Goal: Task Accomplishment & Management: Manage account settings

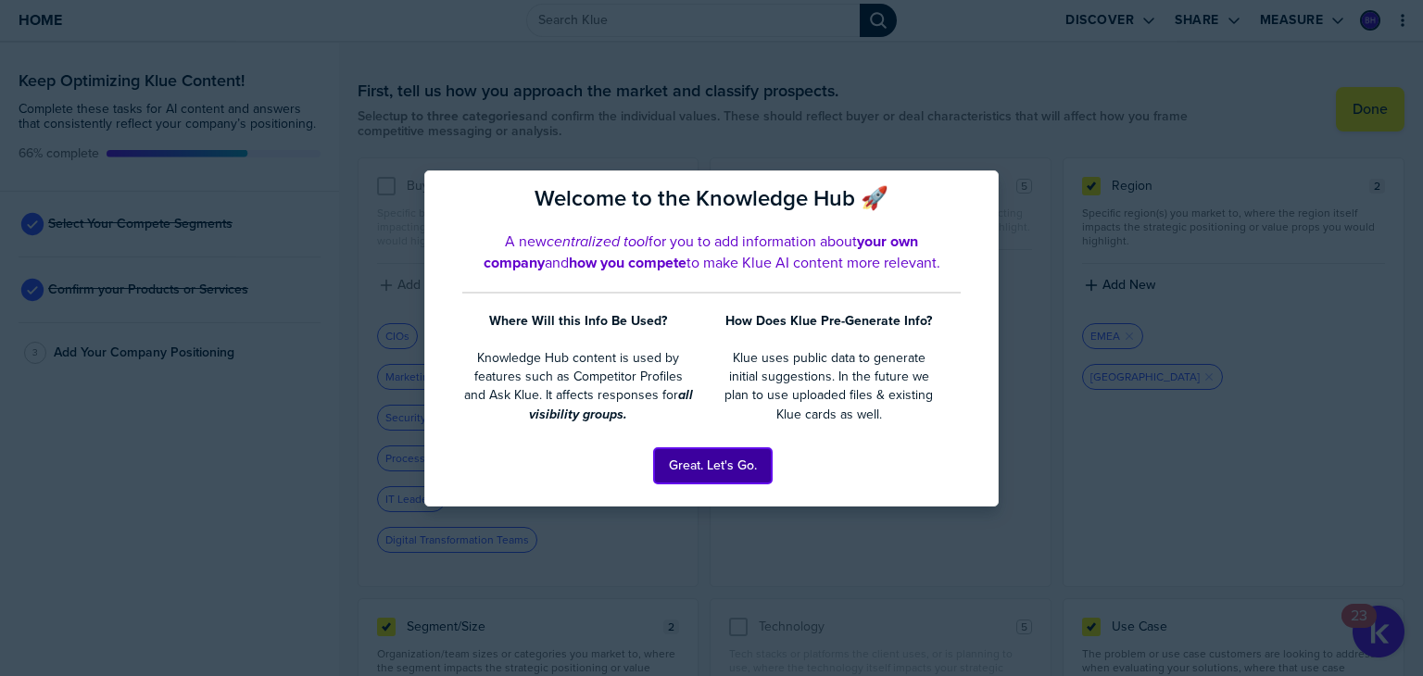
click at [700, 459] on button "Great. Let's Go." at bounding box center [713, 465] width 118 height 35
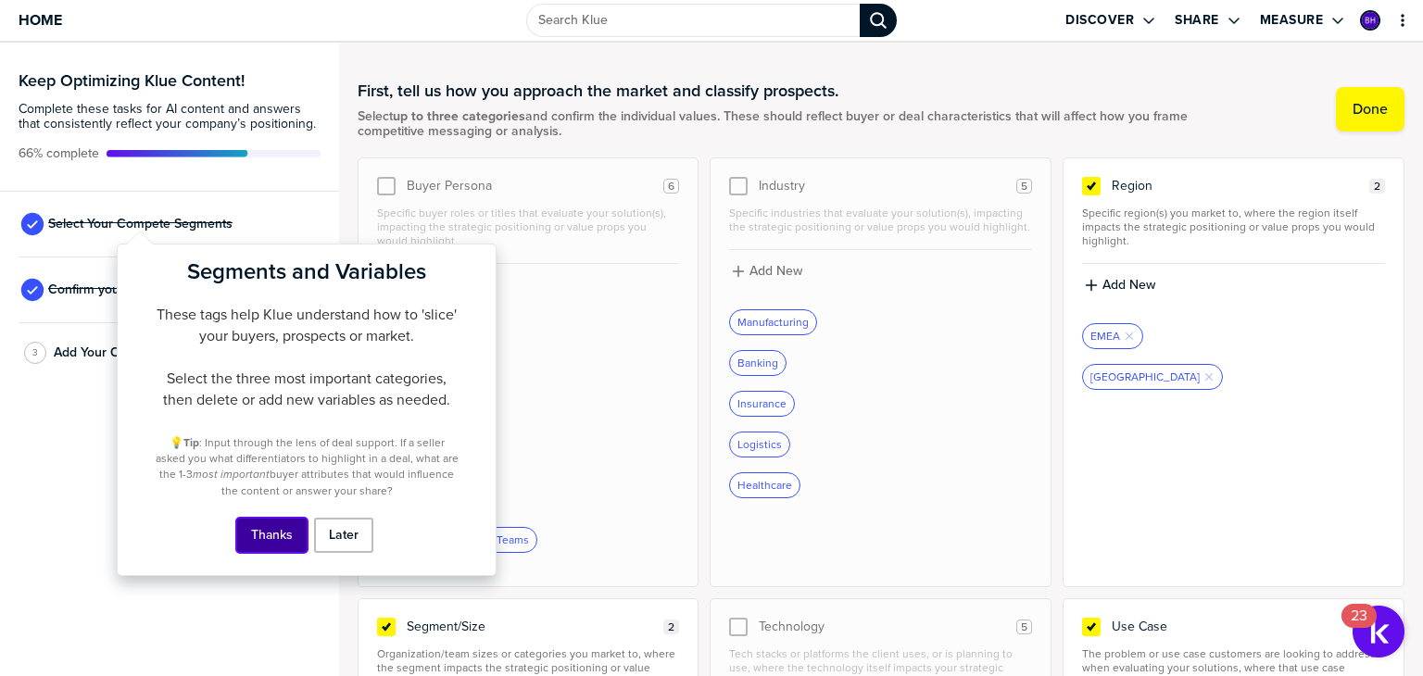
click at [274, 535] on button "Thanks" at bounding box center [271, 535] width 71 height 35
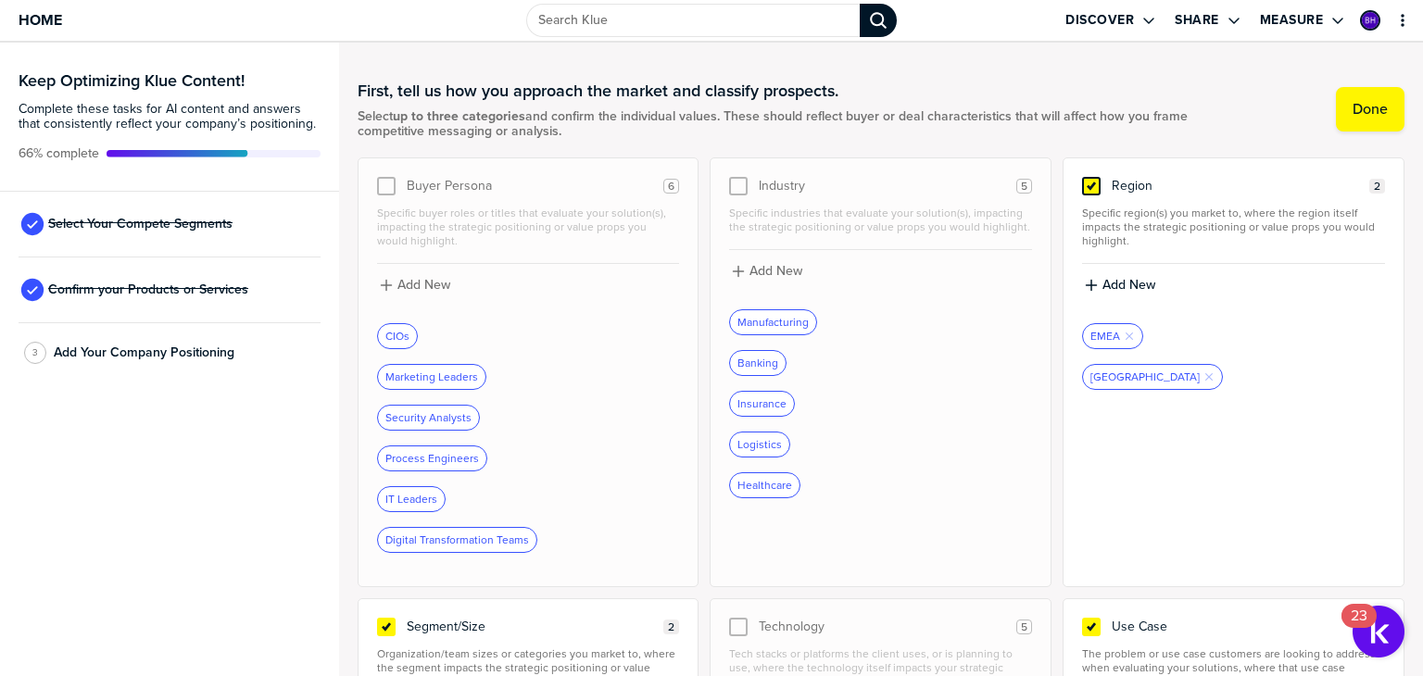
click at [1088, 186] on icon at bounding box center [1091, 186] width 7 height 6
click at [1091, 177] on input "checkbox" at bounding box center [1091, 177] width 0 height 0
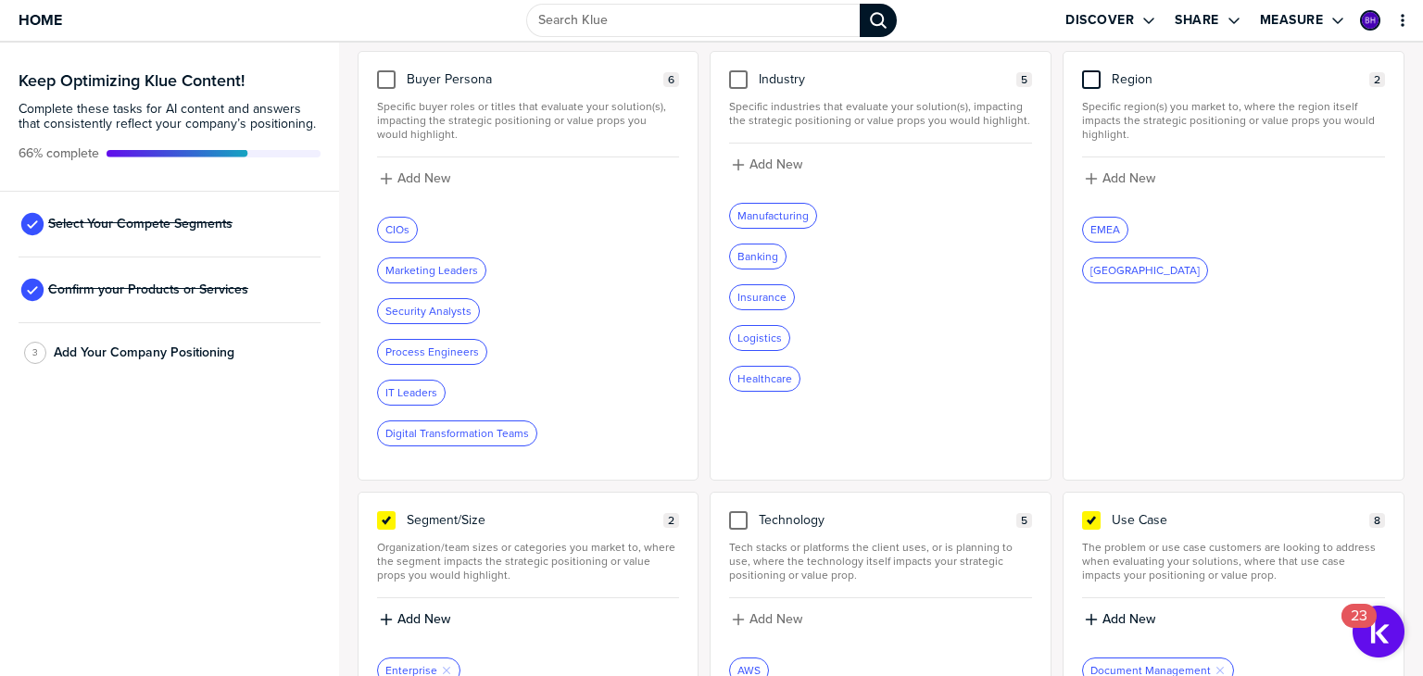
scroll to position [185, 0]
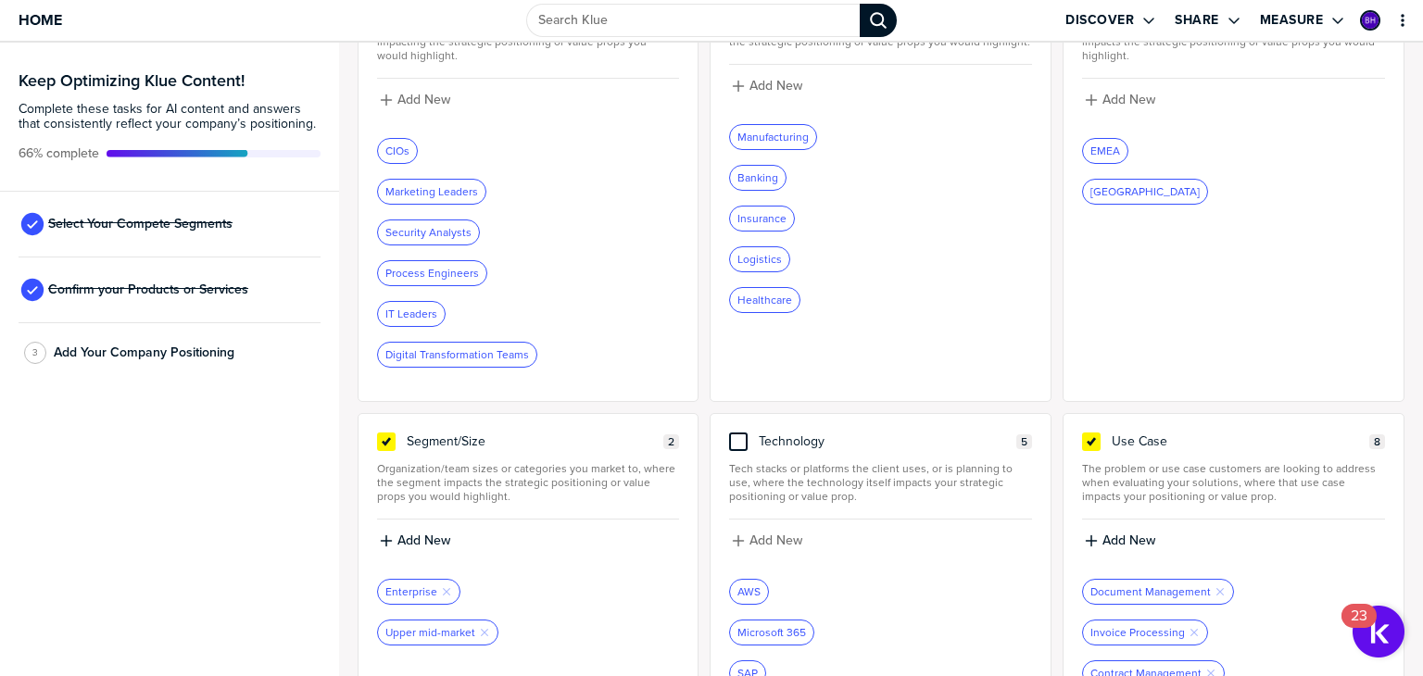
click at [733, 435] on div at bounding box center [738, 442] width 19 height 19
click at [738, 433] on input "checkbox" at bounding box center [738, 433] width 0 height 0
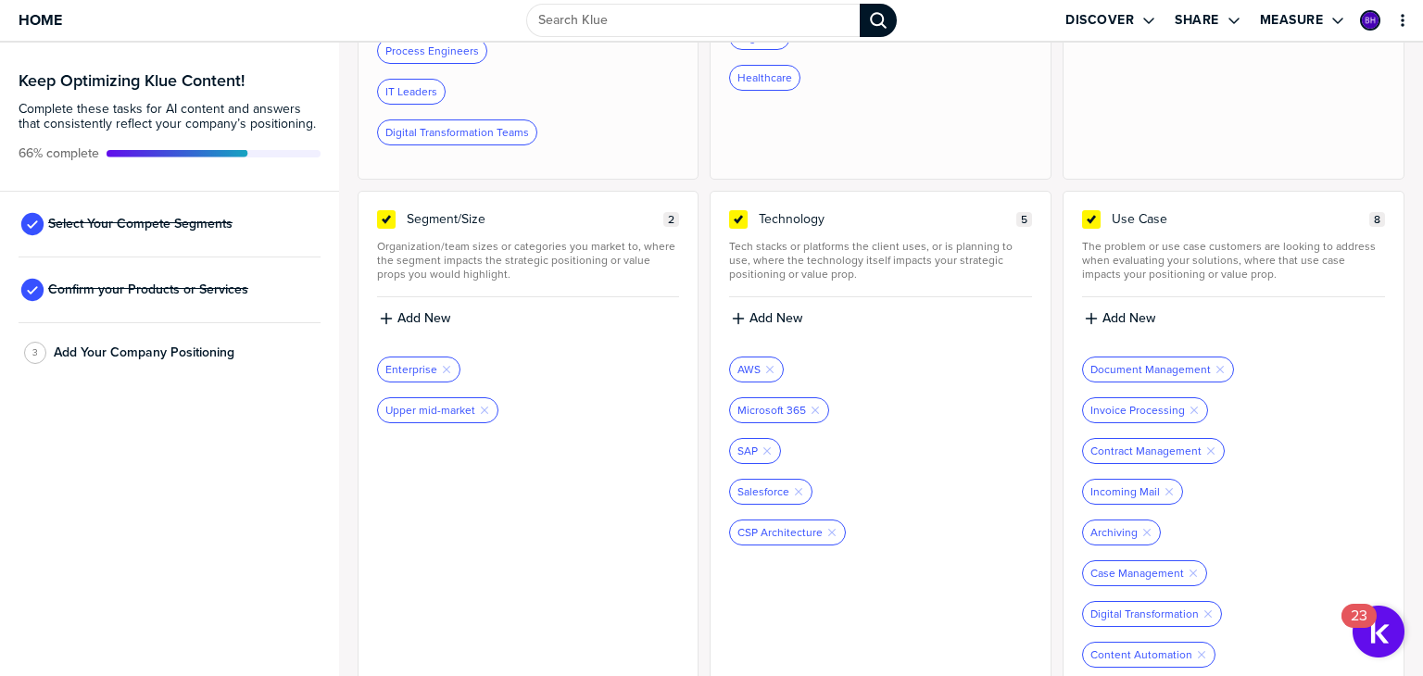
scroll to position [427, 0]
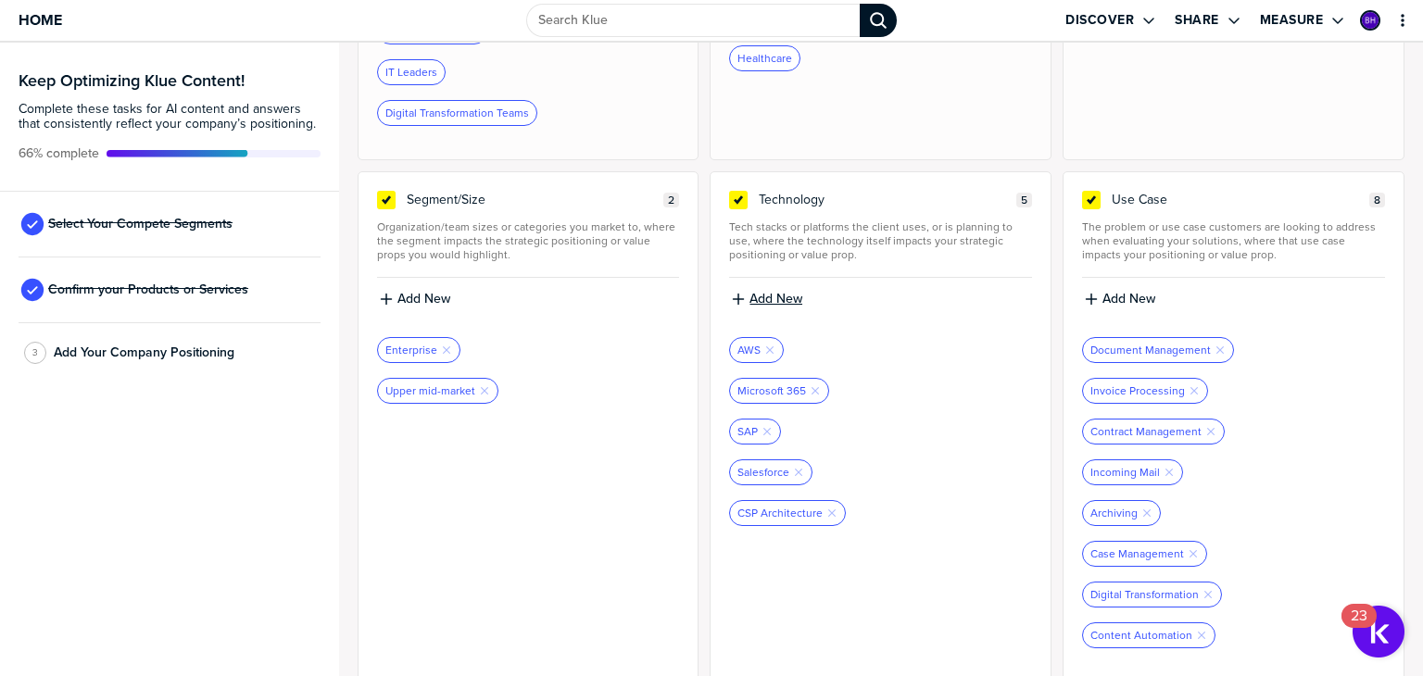
click at [769, 297] on label "Add New" at bounding box center [776, 299] width 53 height 17
click at [816, 305] on input at bounding box center [880, 305] width 303 height 33
click at [956, 404] on div at bounding box center [880, 411] width 303 height 15
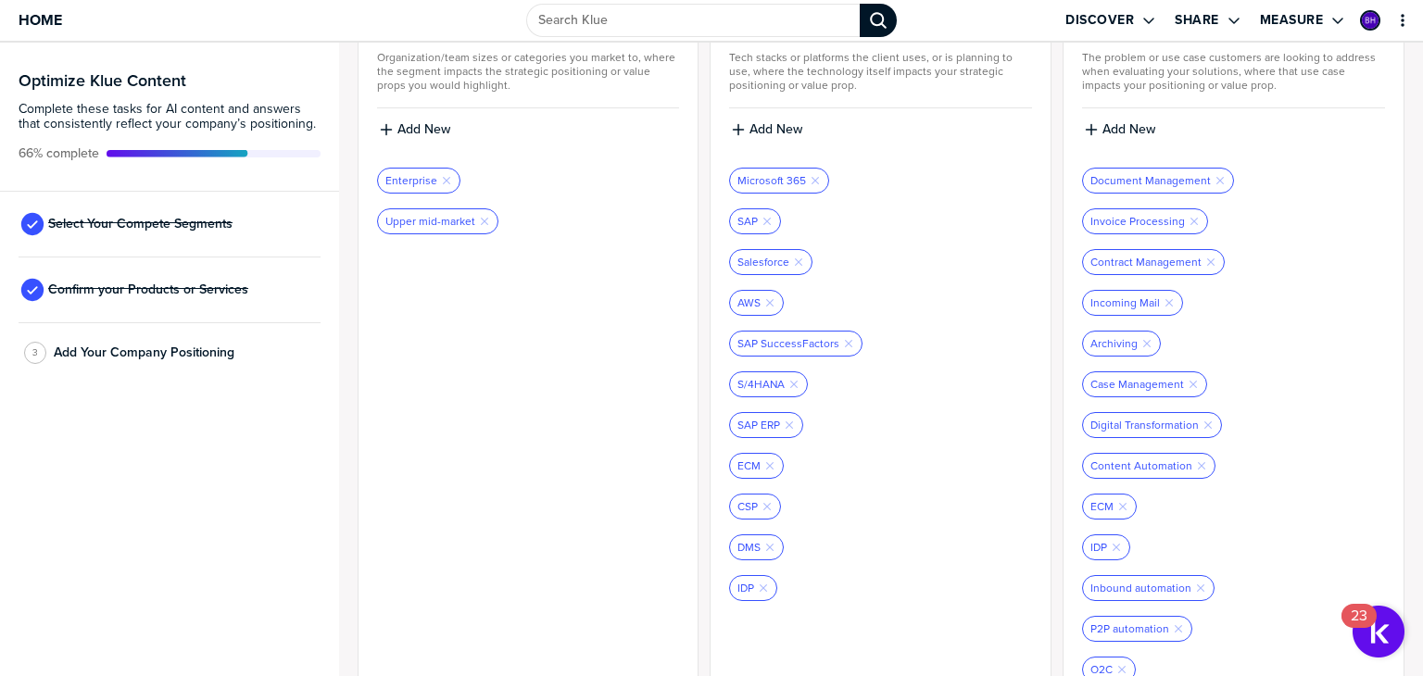
scroll to position [629, 0]
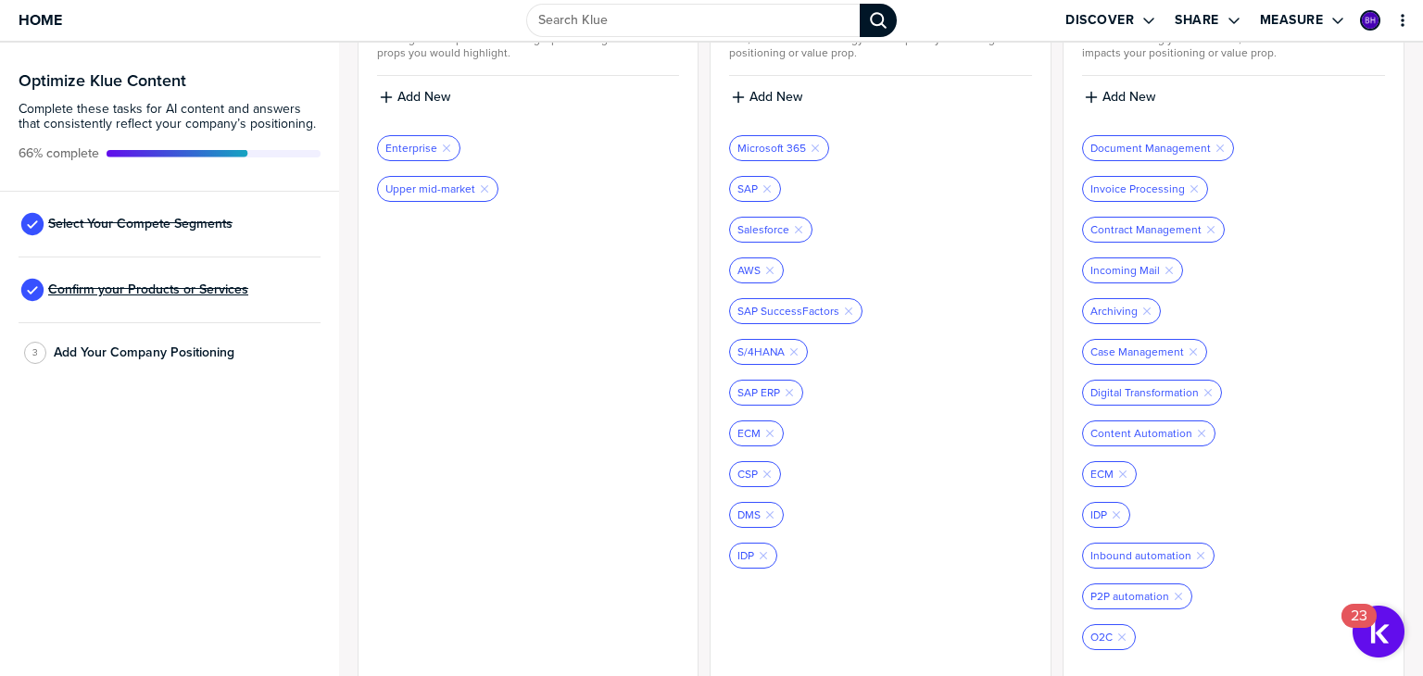
click at [178, 286] on span "Confirm your Products or Services" at bounding box center [148, 290] width 200 height 15
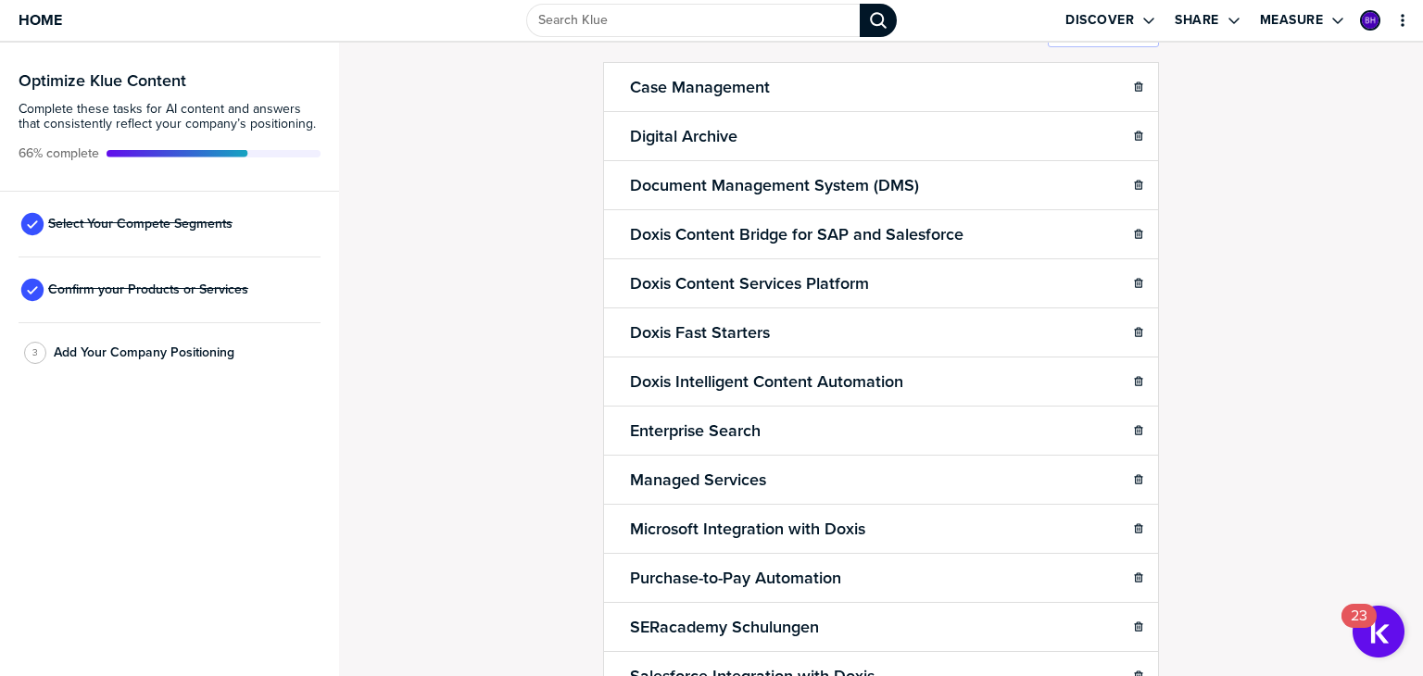
scroll to position [227, 0]
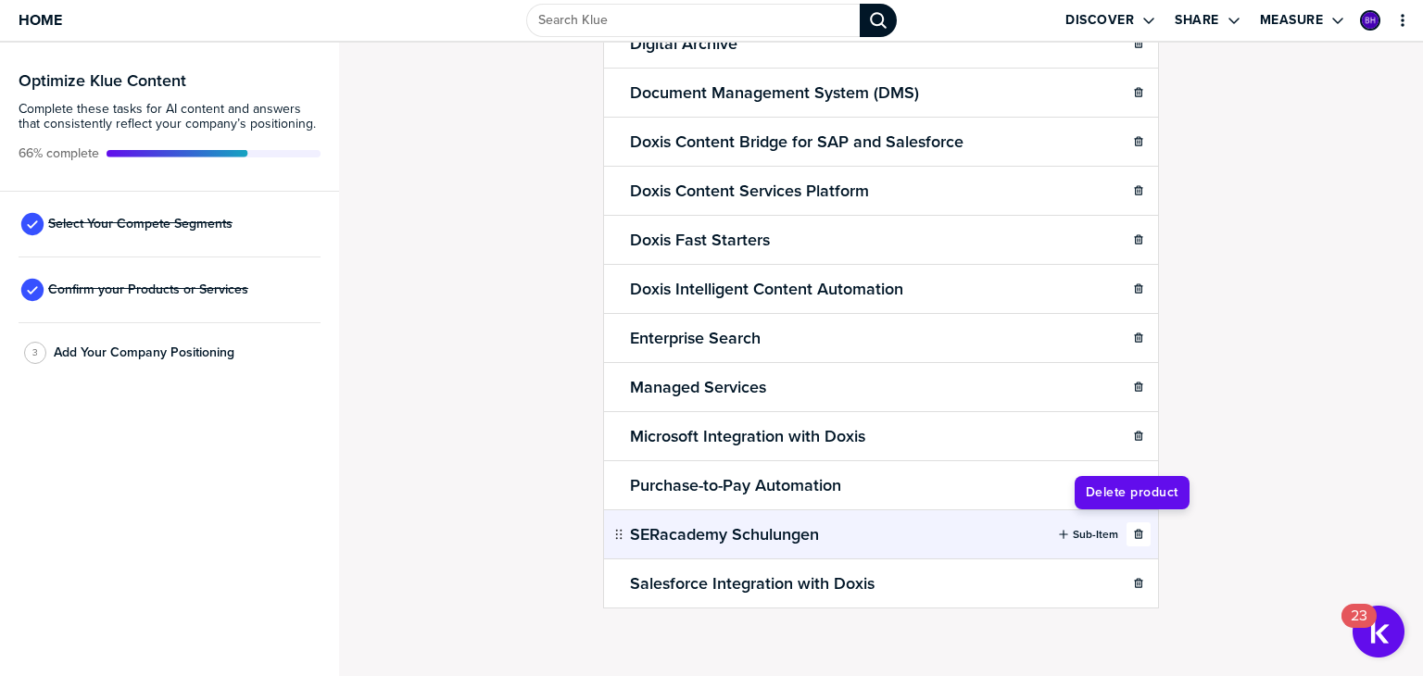
click at [1133, 529] on icon "button" at bounding box center [1138, 534] width 11 height 11
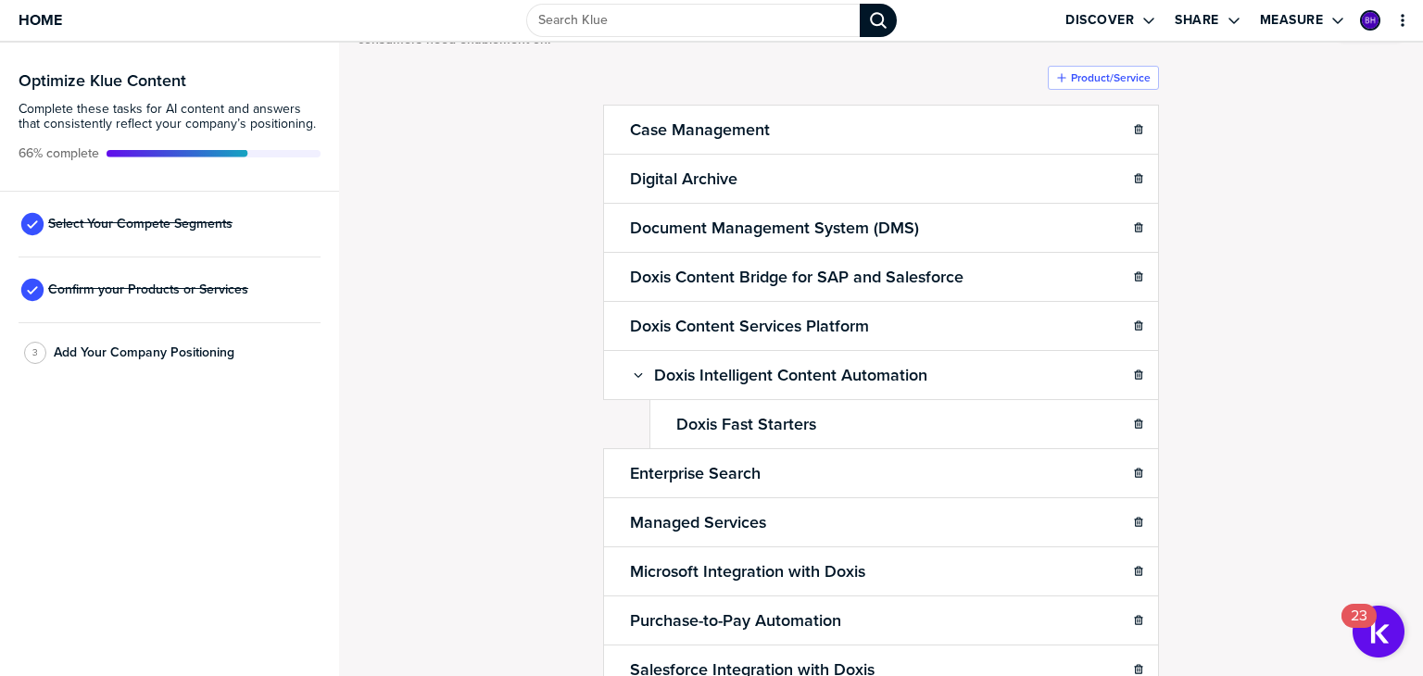
scroll to position [0, 0]
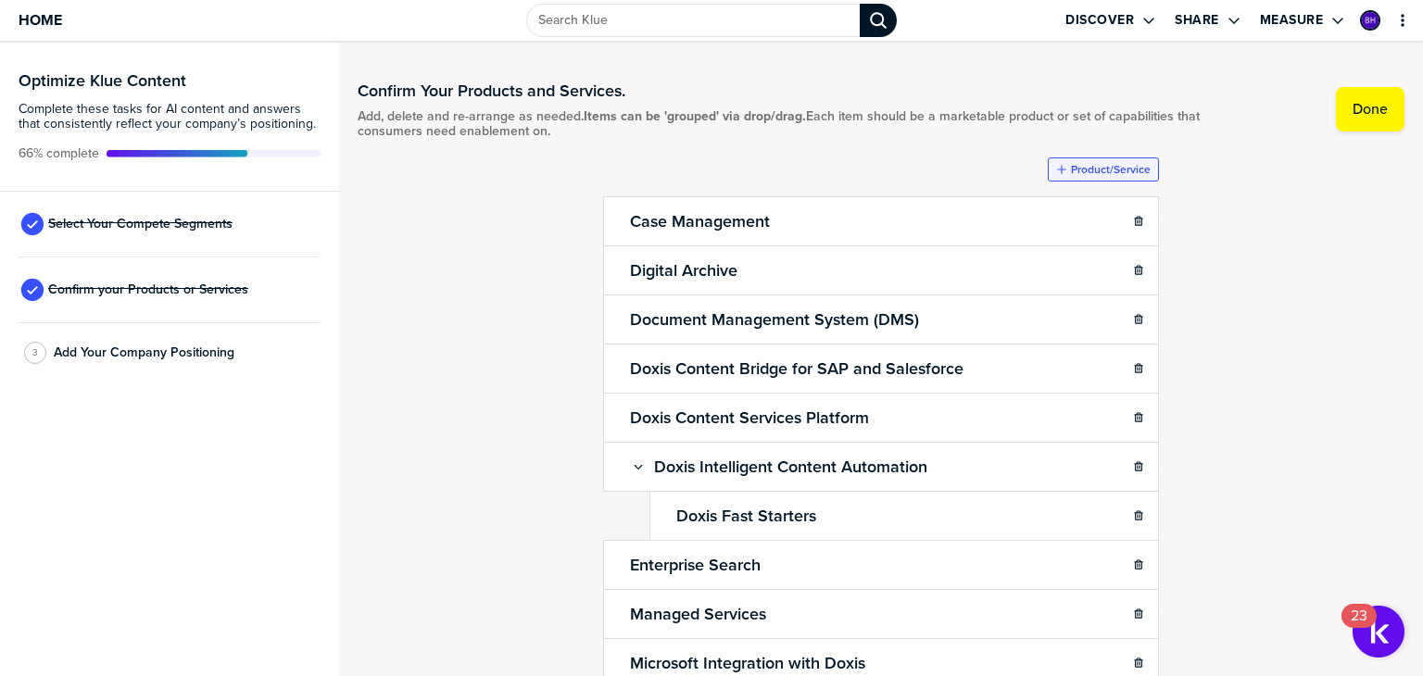
click at [1115, 167] on label "Product/Service" at bounding box center [1111, 169] width 80 height 15
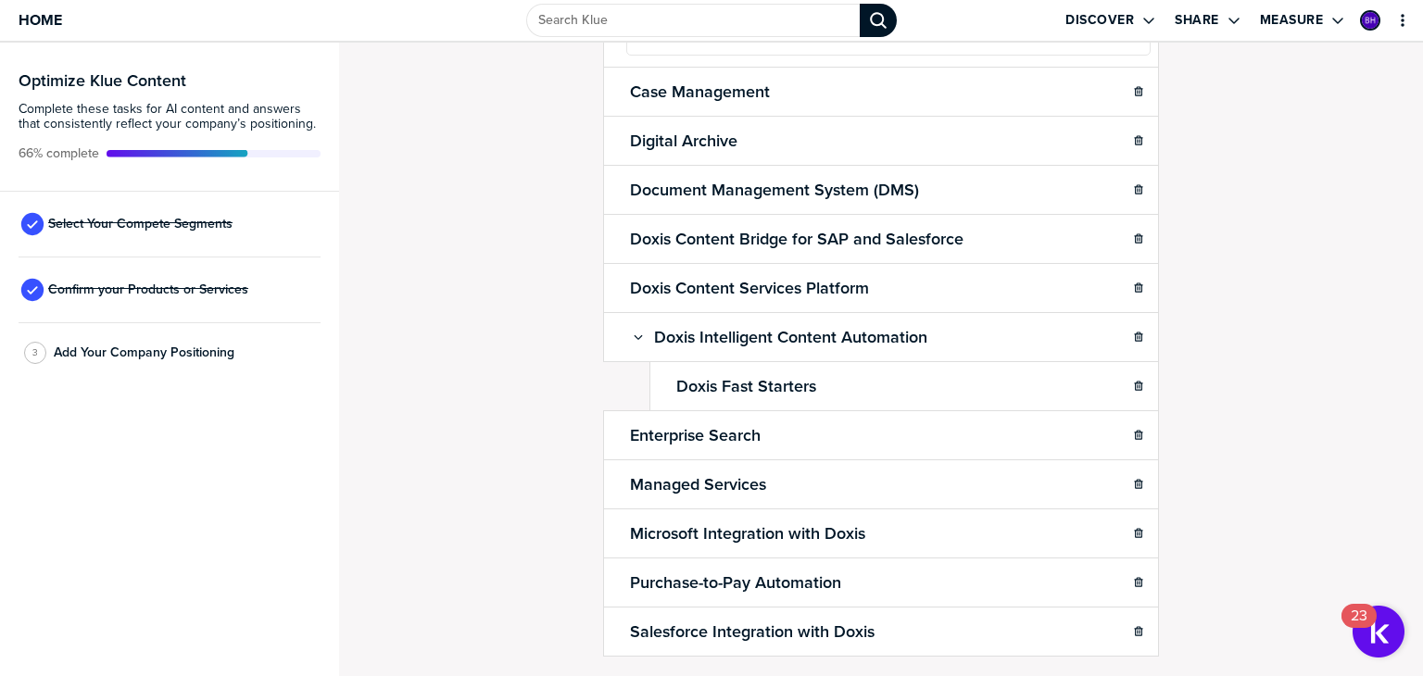
scroll to position [233, 0]
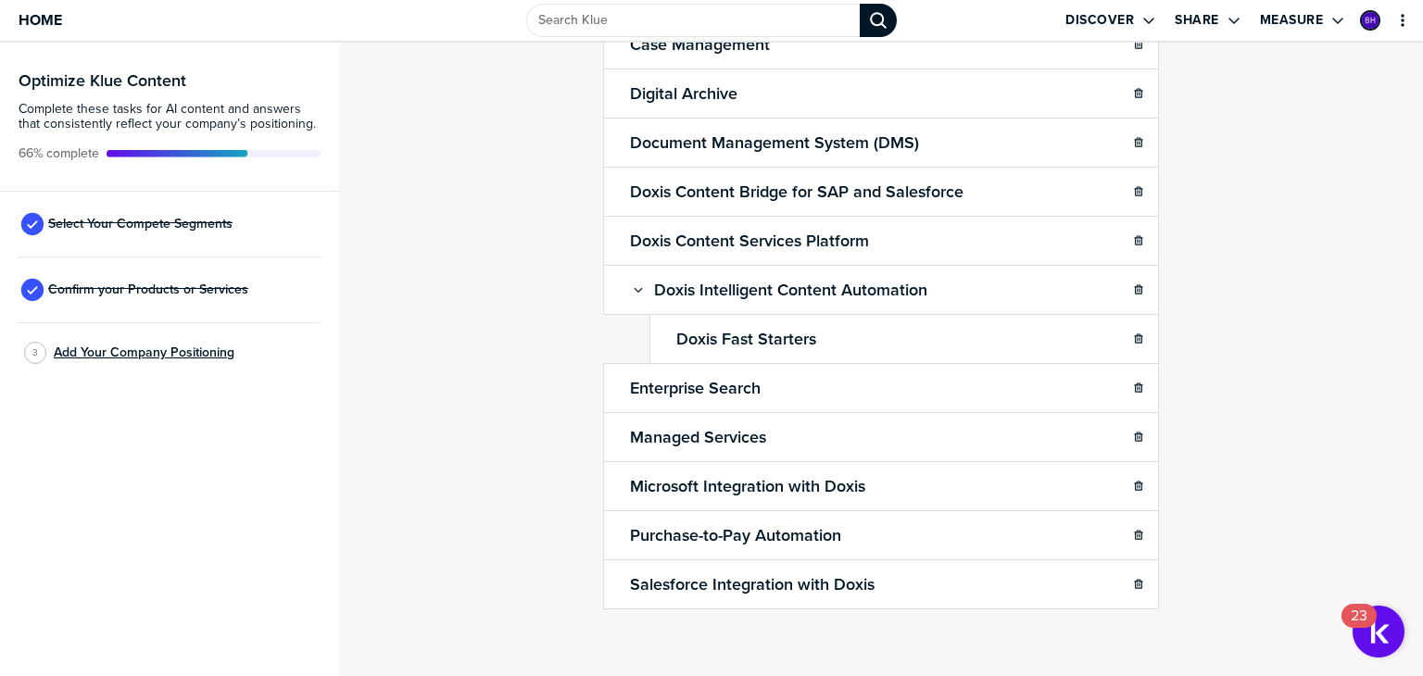
click at [112, 348] on span "Add Your Company Positioning" at bounding box center [144, 353] width 181 height 15
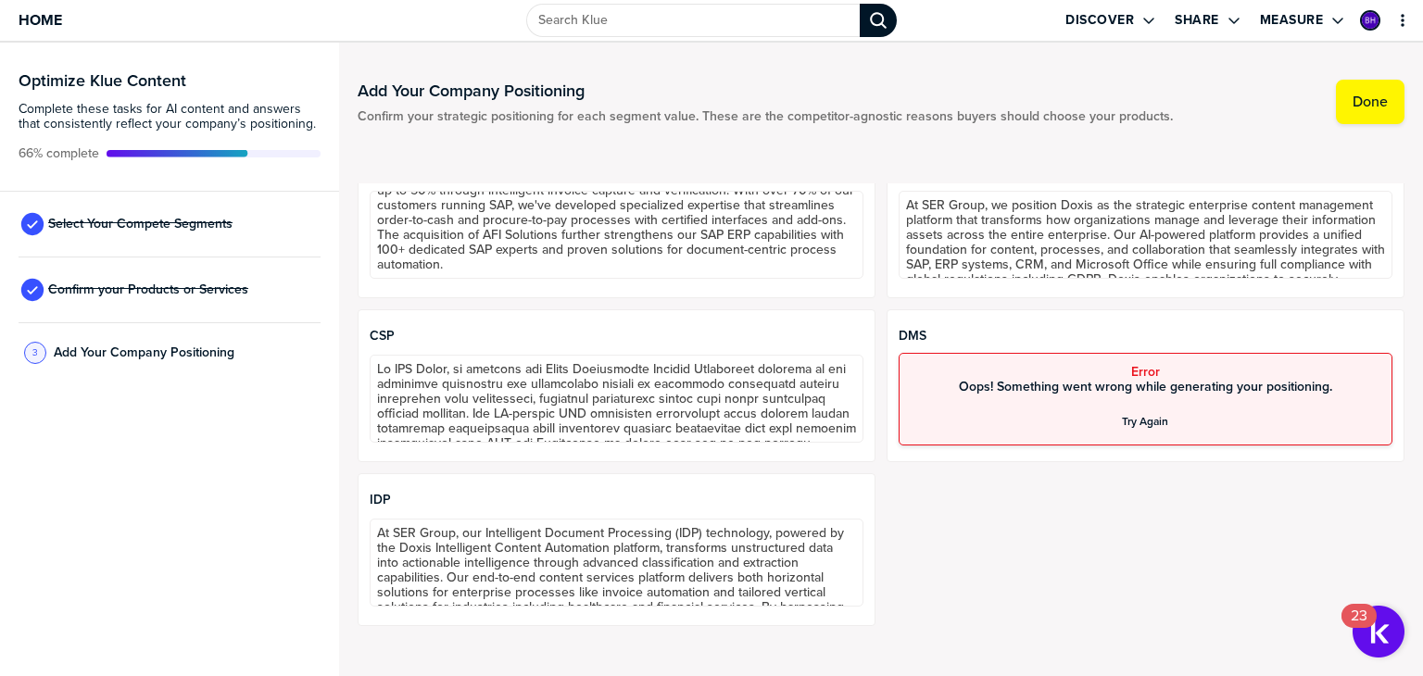
scroll to position [649, 0]
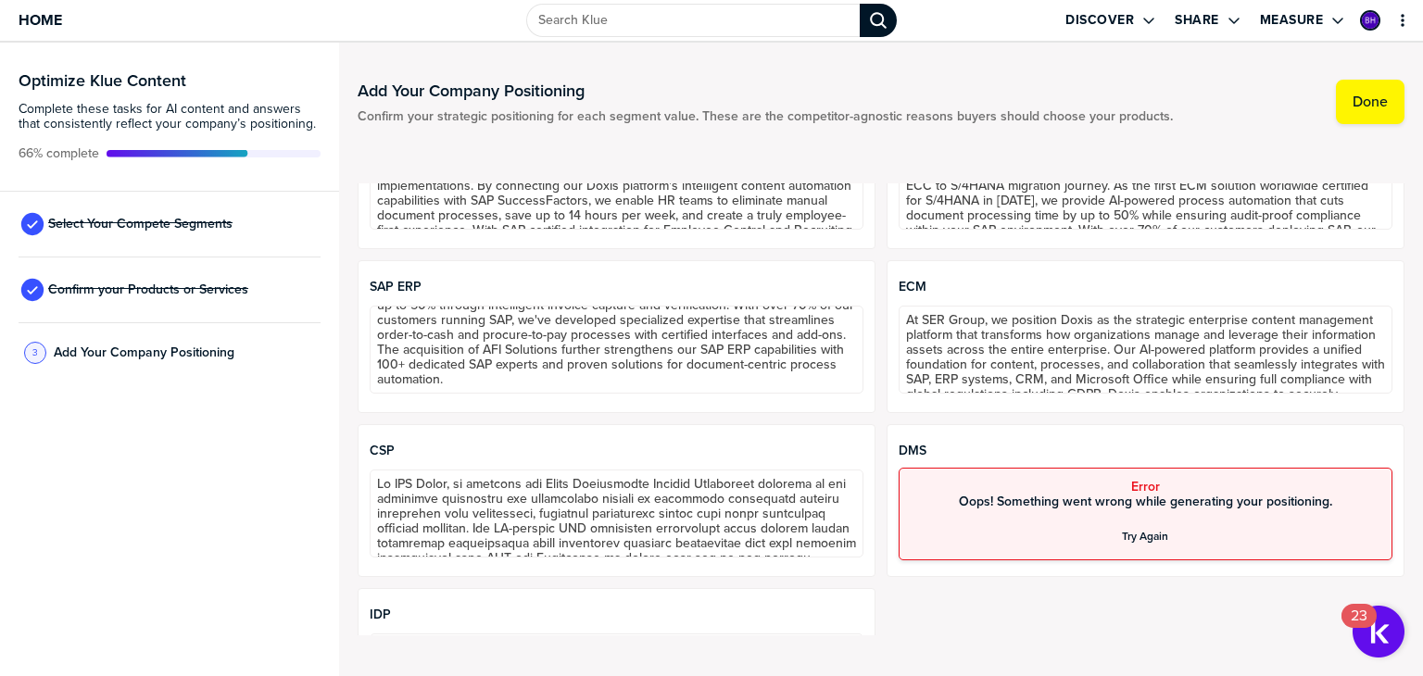
click at [1019, 502] on span "Oops! Something went wrong while generating your positioning." at bounding box center [1145, 502] width 373 height 15
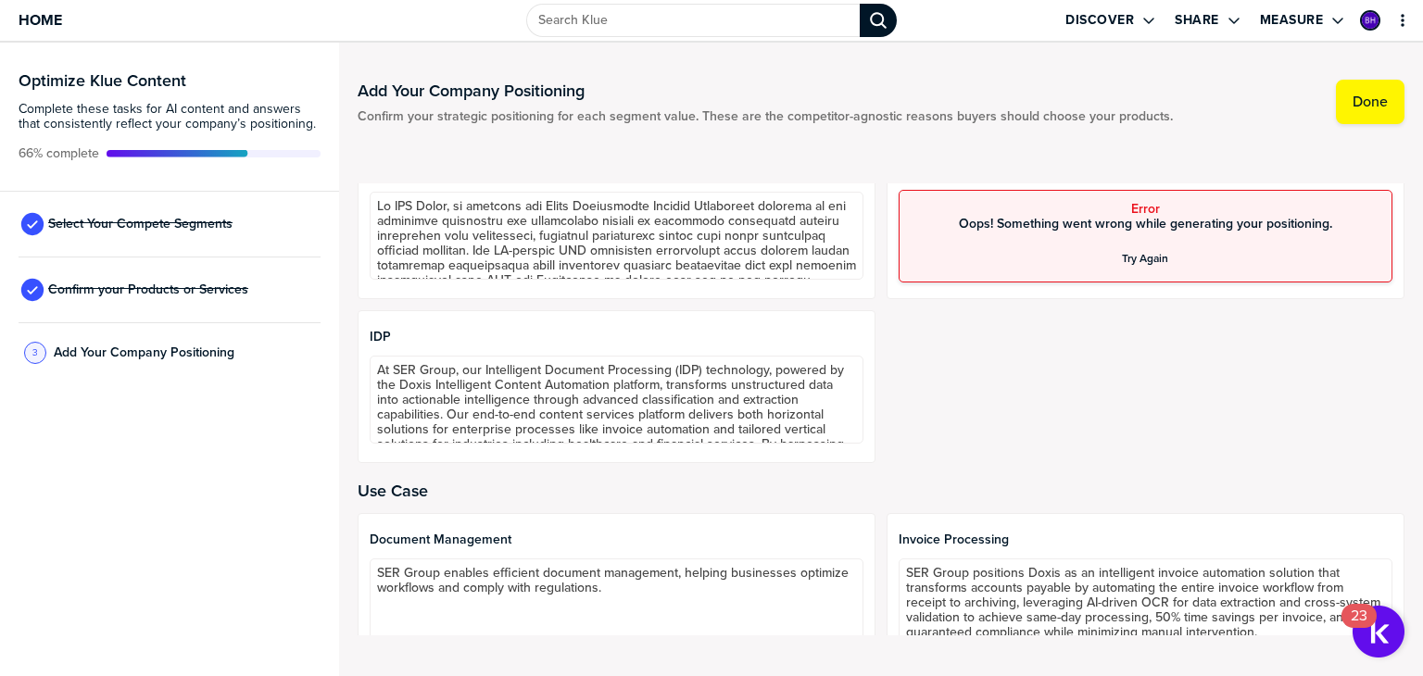
scroll to position [1019, 0]
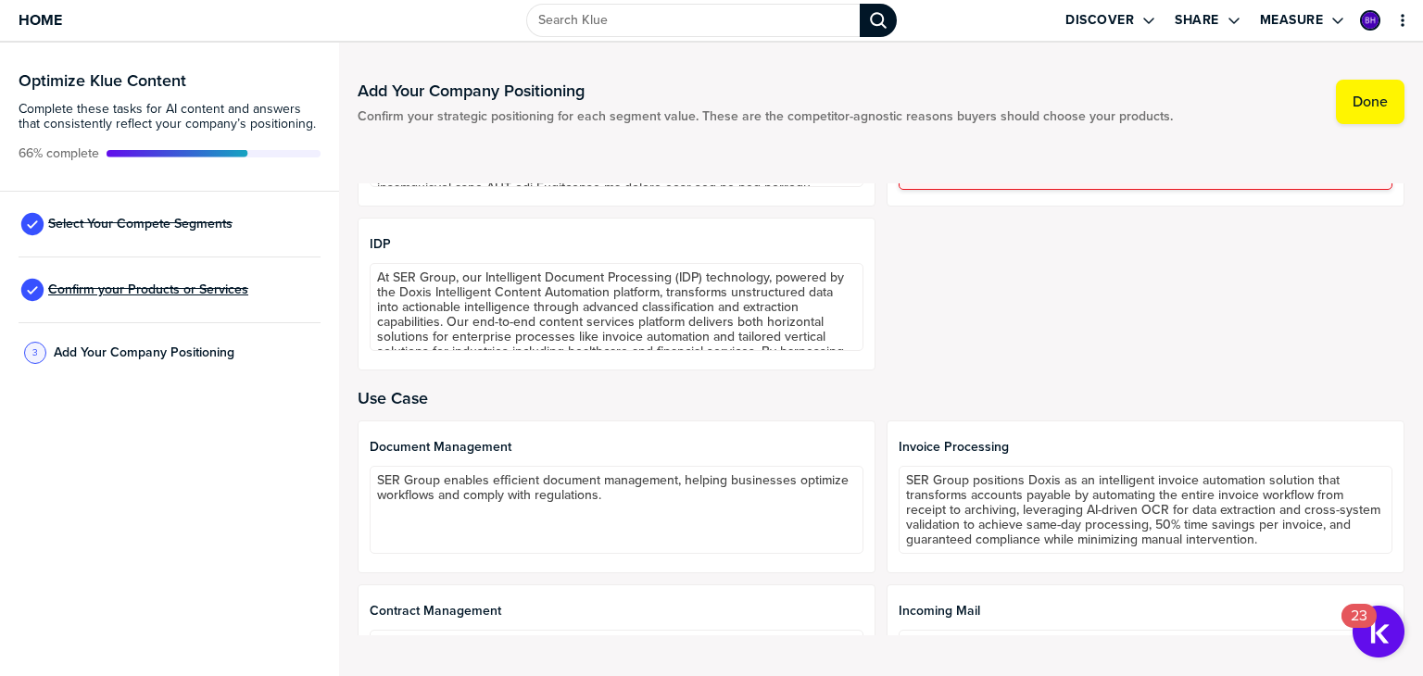
click at [167, 287] on span "Confirm your Products or Services" at bounding box center [148, 290] width 200 height 15
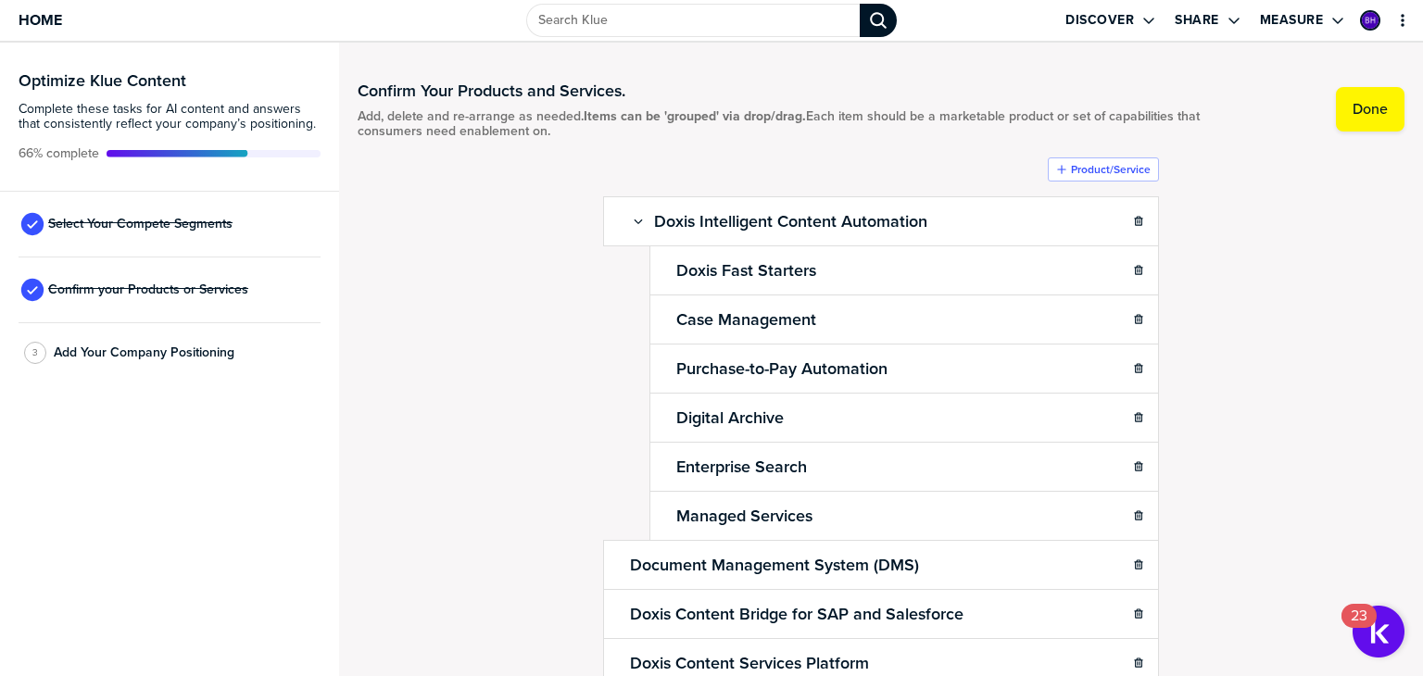
scroll to position [178, 0]
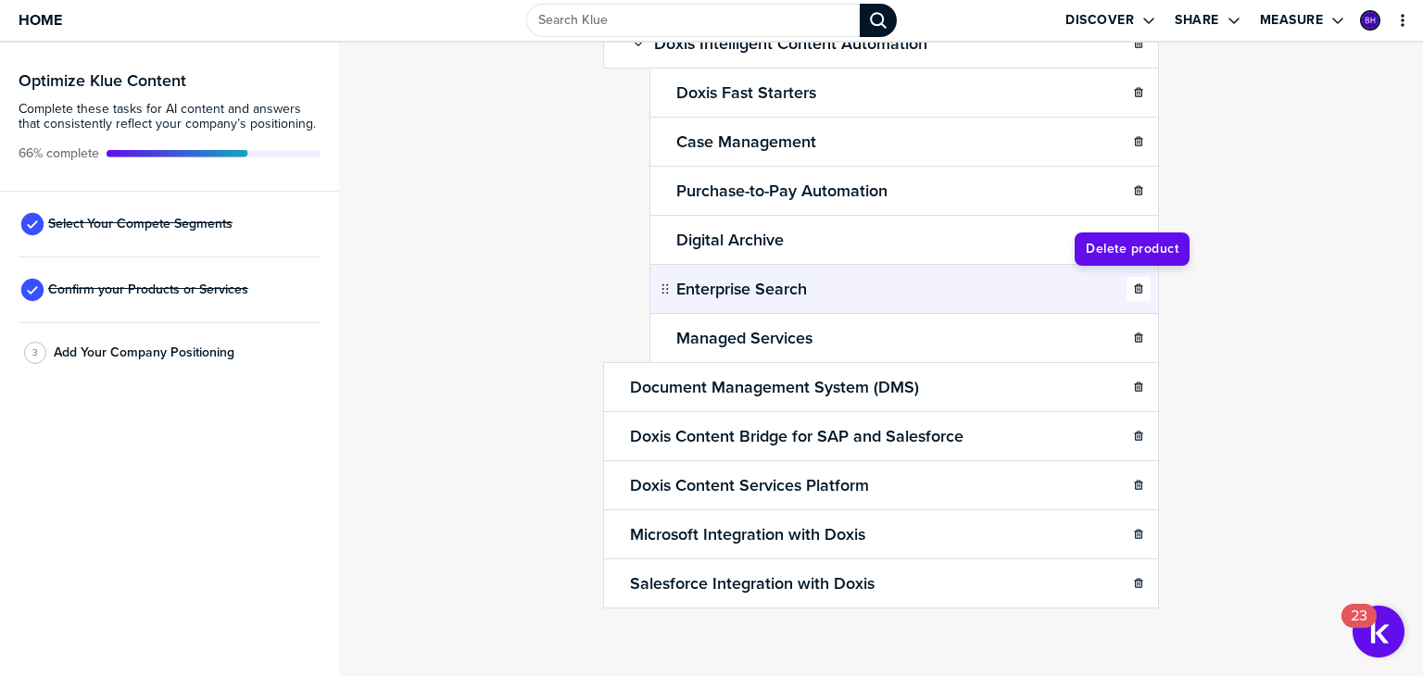
click at [1133, 284] on icon "button" at bounding box center [1138, 289] width 11 height 11
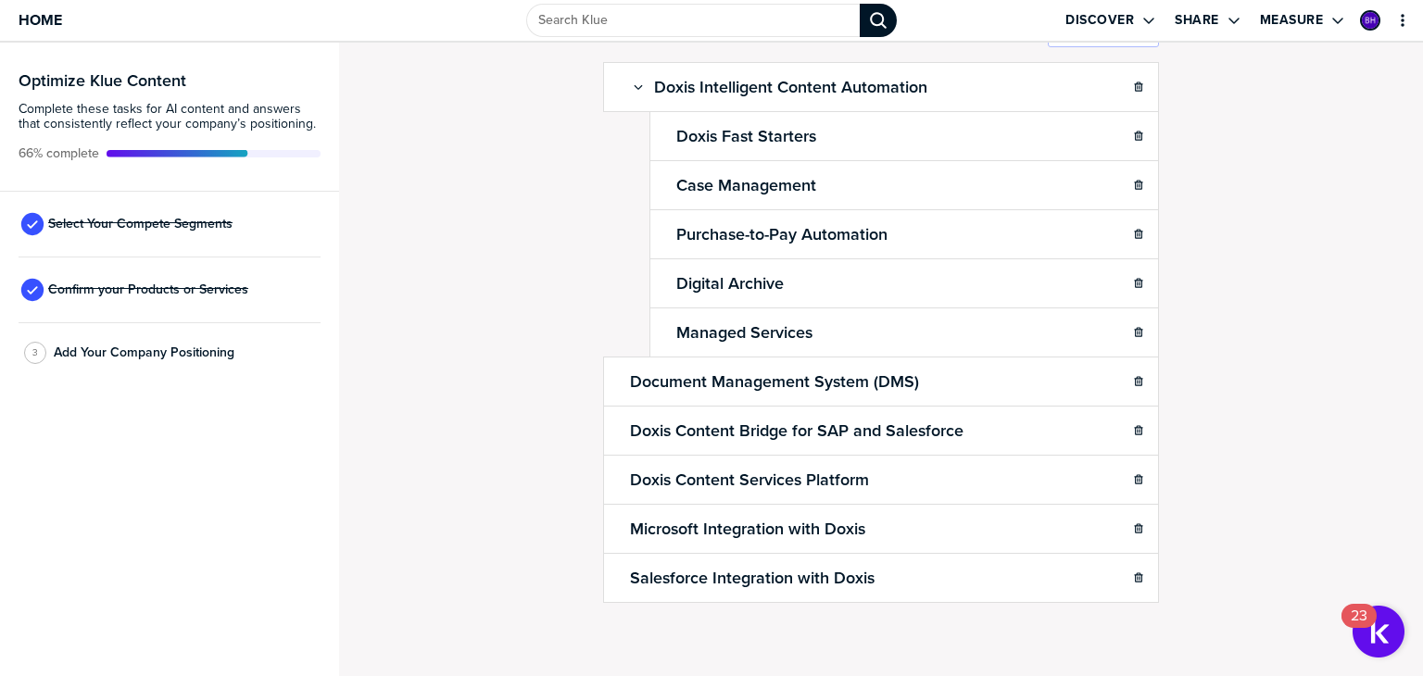
scroll to position [130, 0]
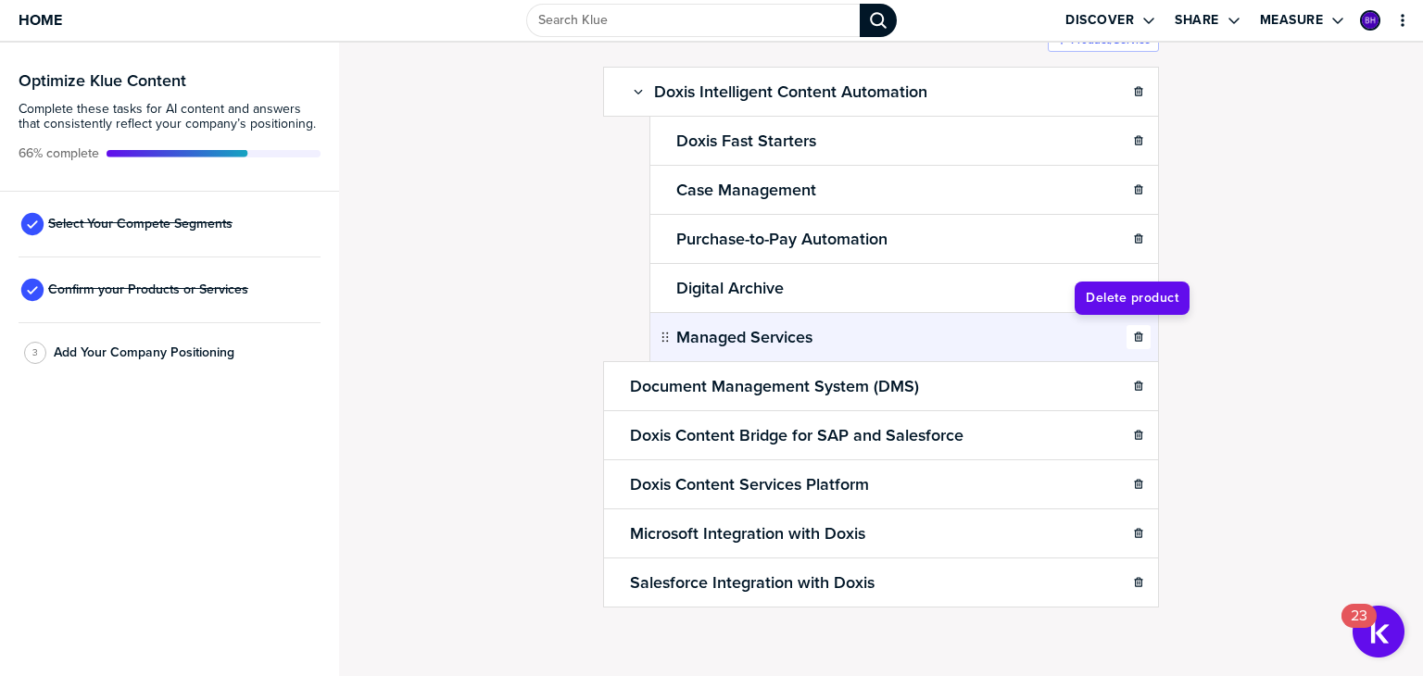
click at [1133, 332] on icon "button" at bounding box center [1138, 337] width 11 height 11
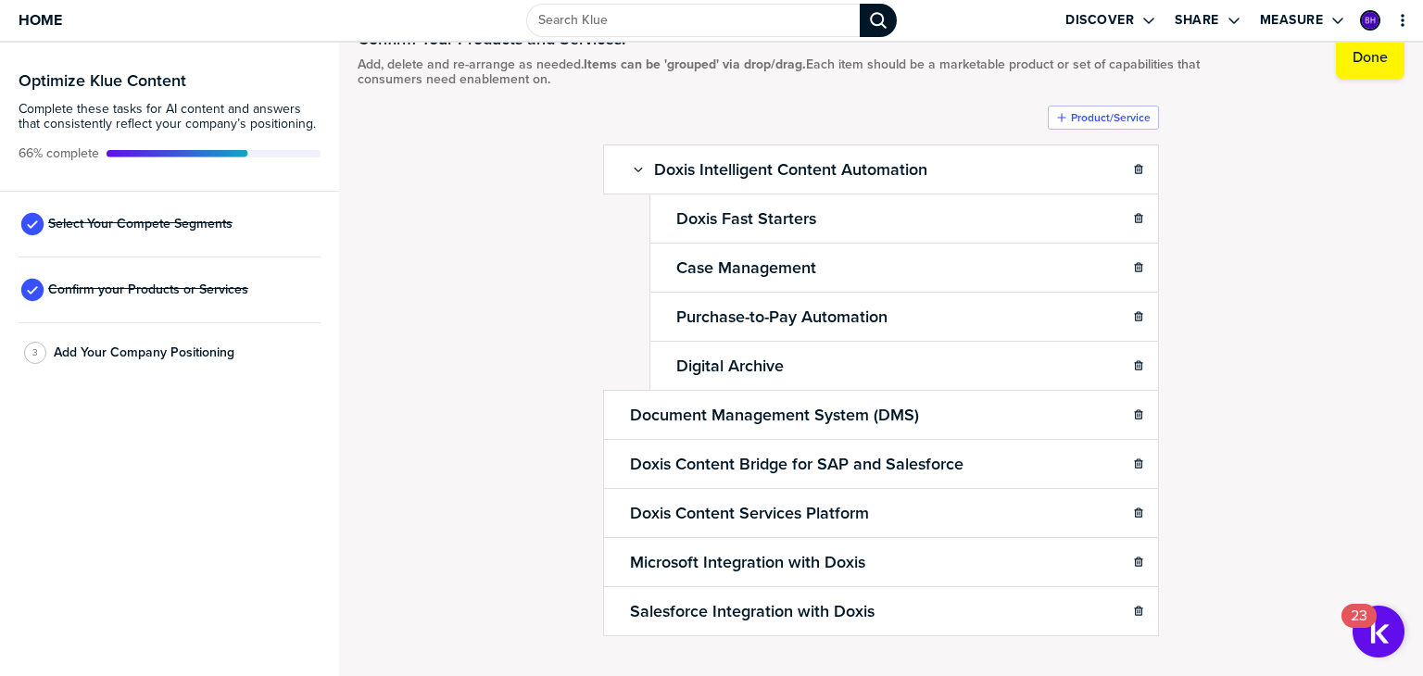
scroll to position [82, 0]
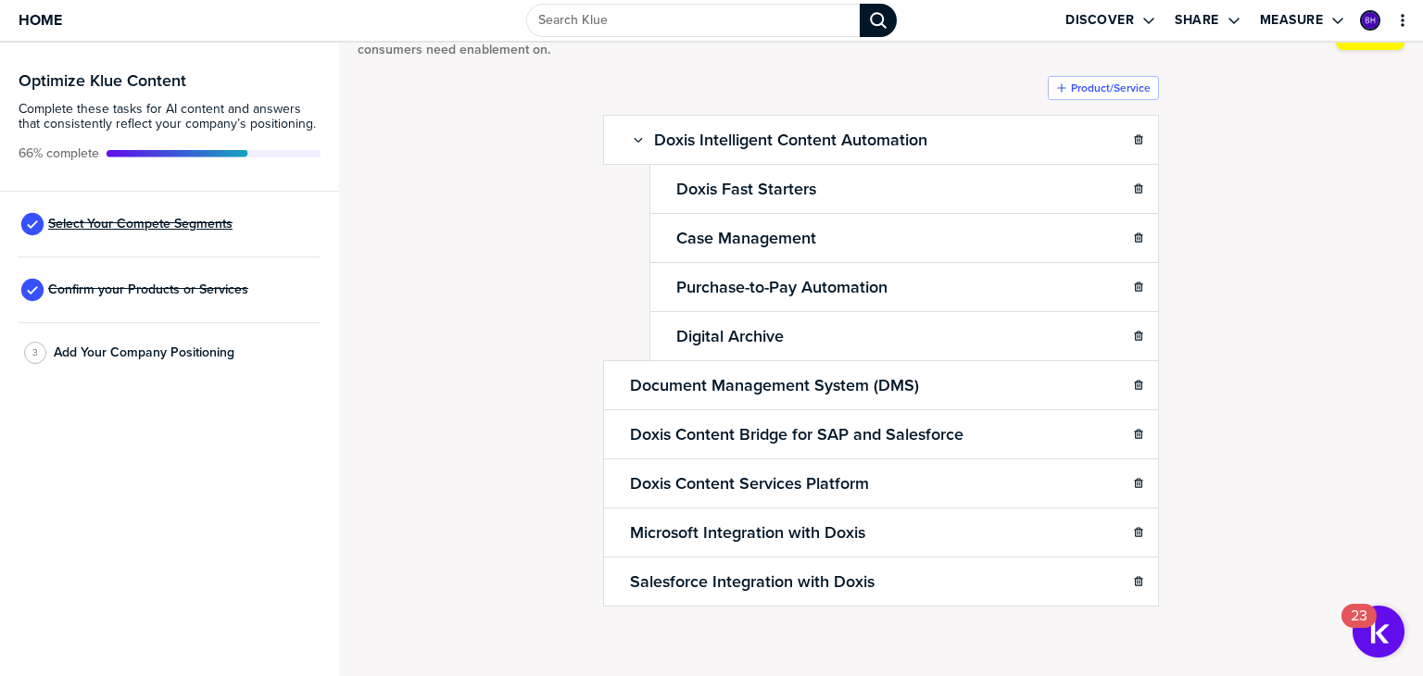
click at [187, 221] on span "Select Your Compete Segments" at bounding box center [140, 224] width 184 height 15
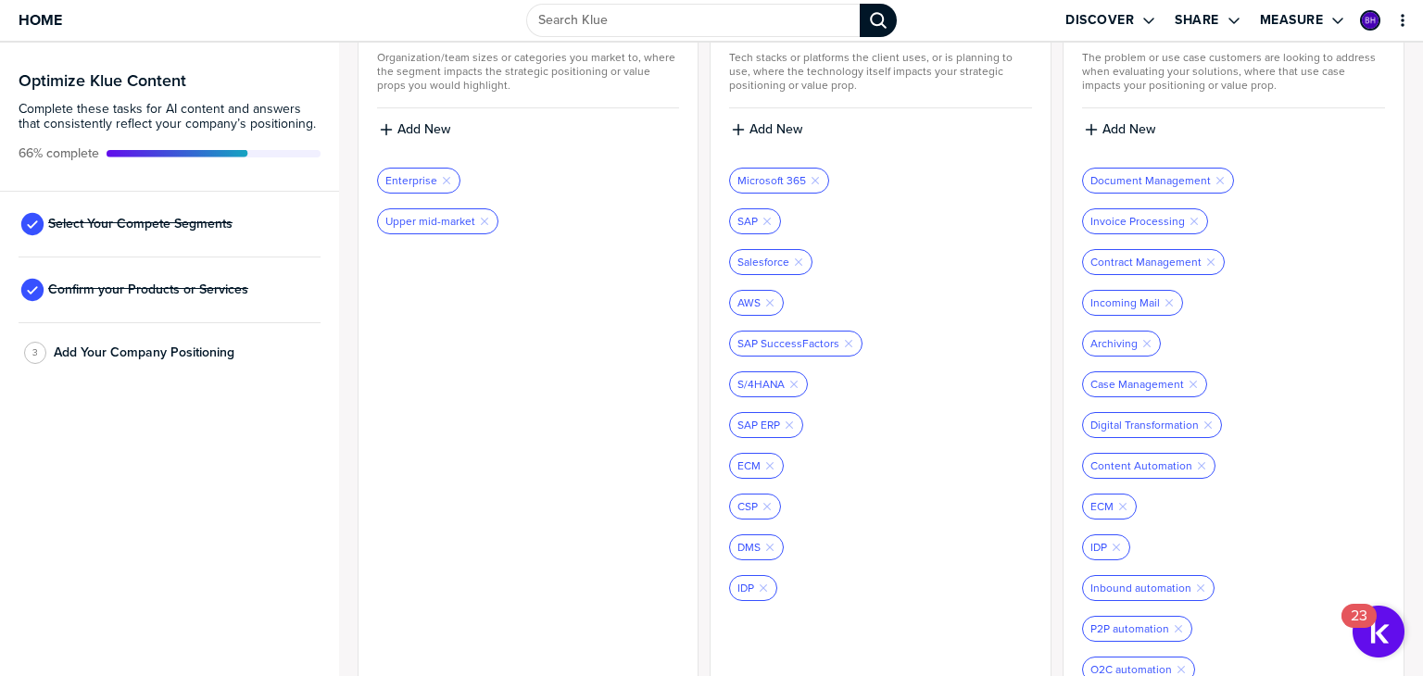
scroll to position [629, 0]
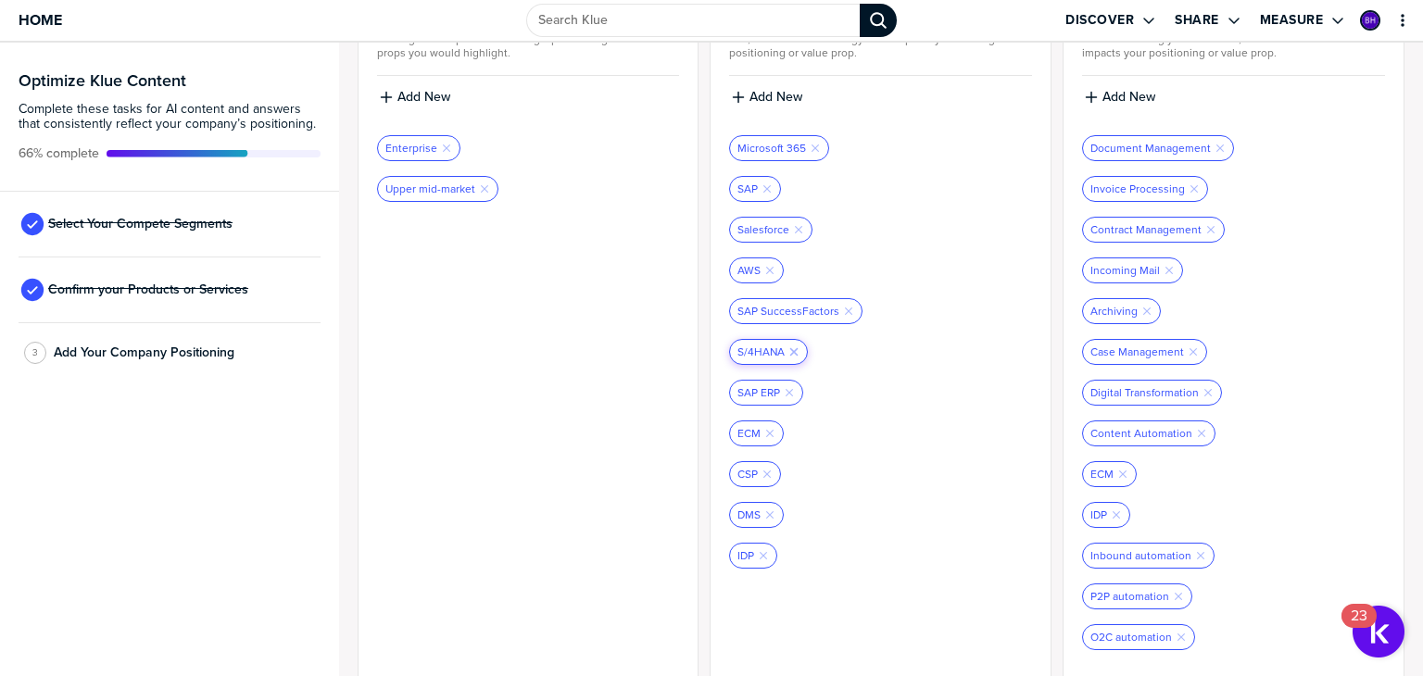
click at [789, 347] on icon "Remove Tag" at bounding box center [794, 352] width 11 height 11
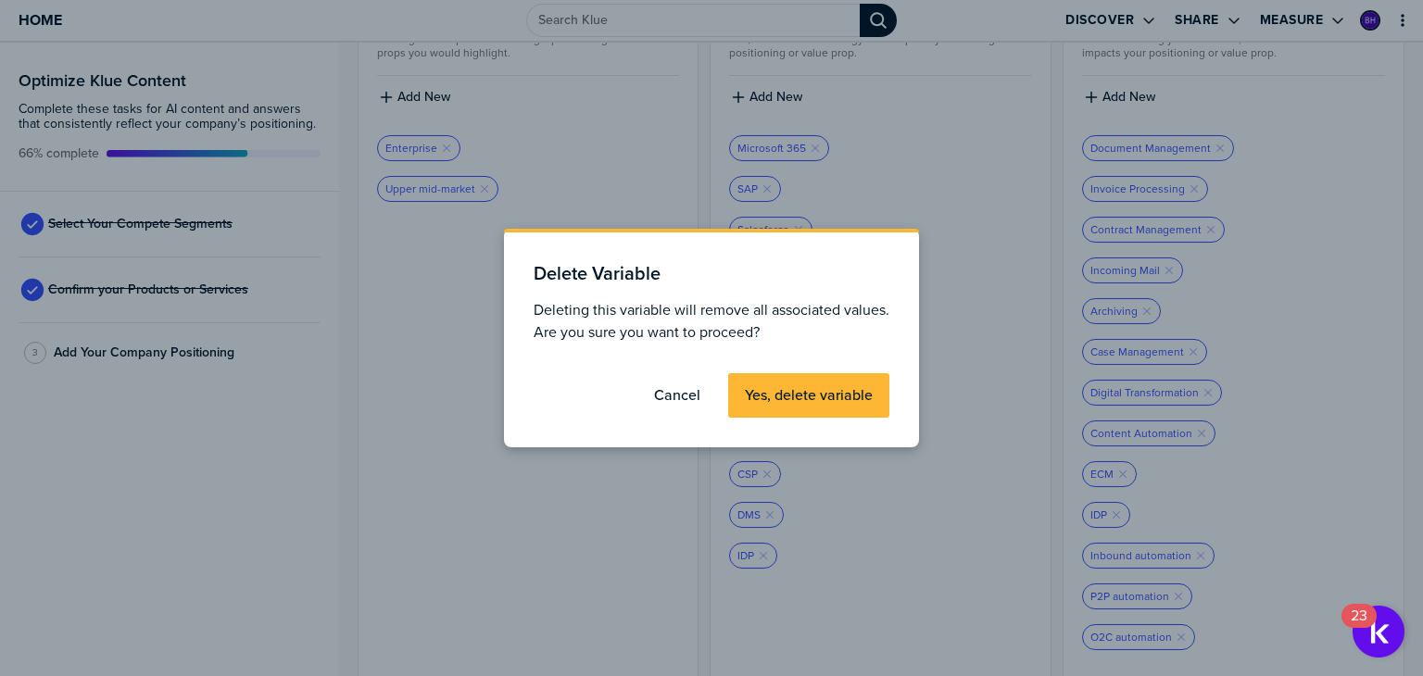
click at [793, 394] on label "Yes, delete variable" at bounding box center [809, 395] width 128 height 19
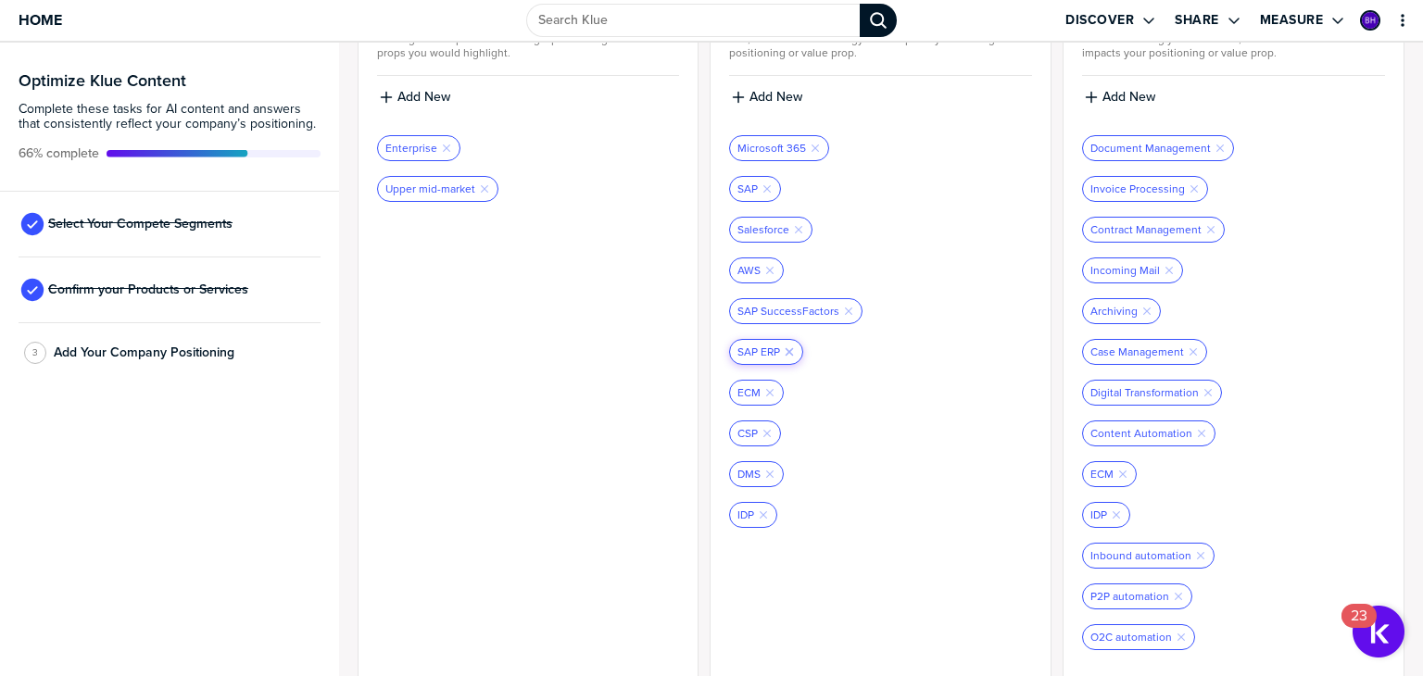
click at [787, 348] on icon "button" at bounding box center [790, 351] width 7 height 7
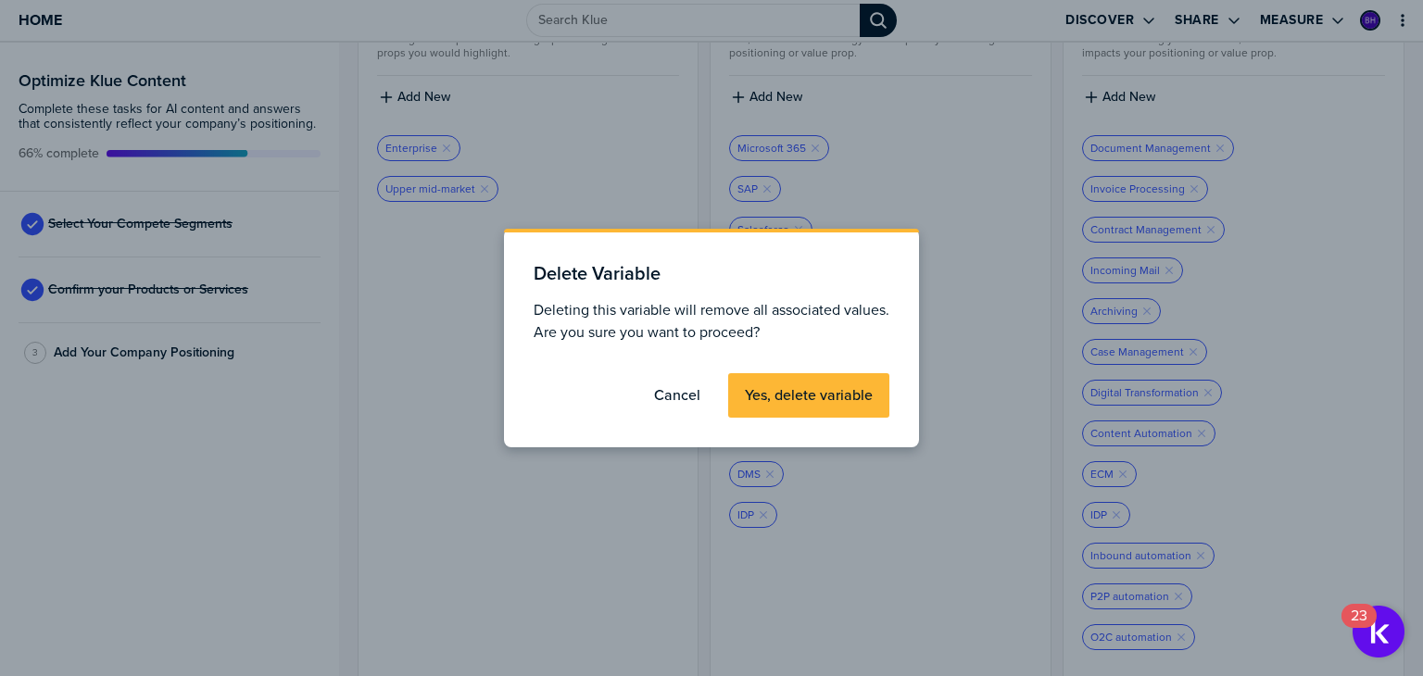
click at [815, 392] on label "Yes, delete variable" at bounding box center [809, 395] width 128 height 19
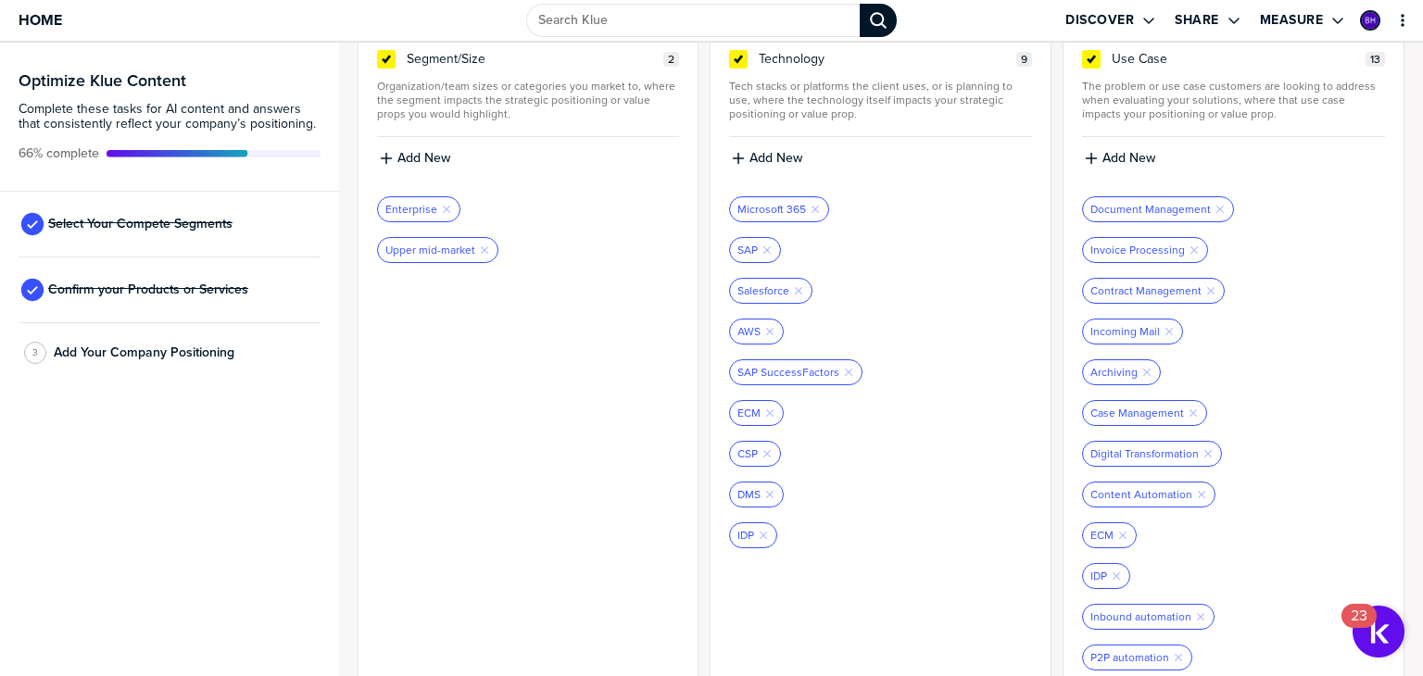
scroll to position [536, 0]
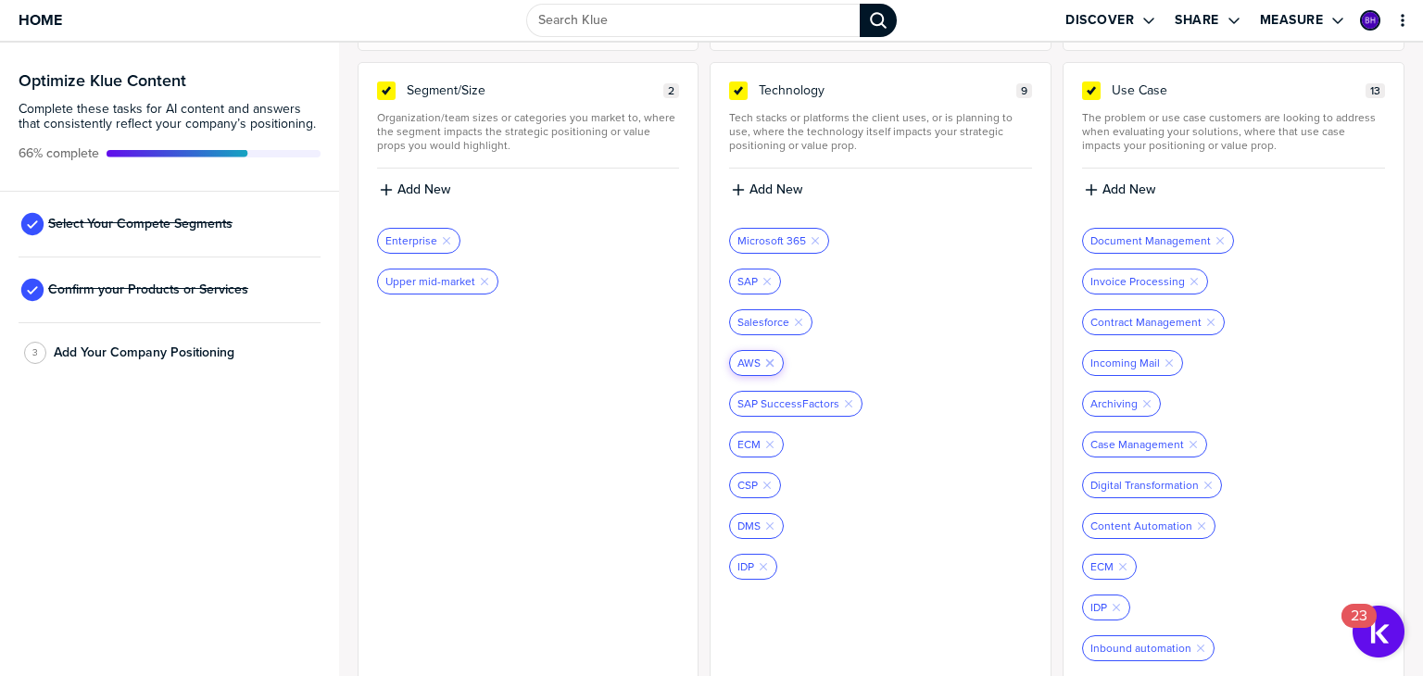
click at [767, 360] on icon "button" at bounding box center [770, 363] width 7 height 7
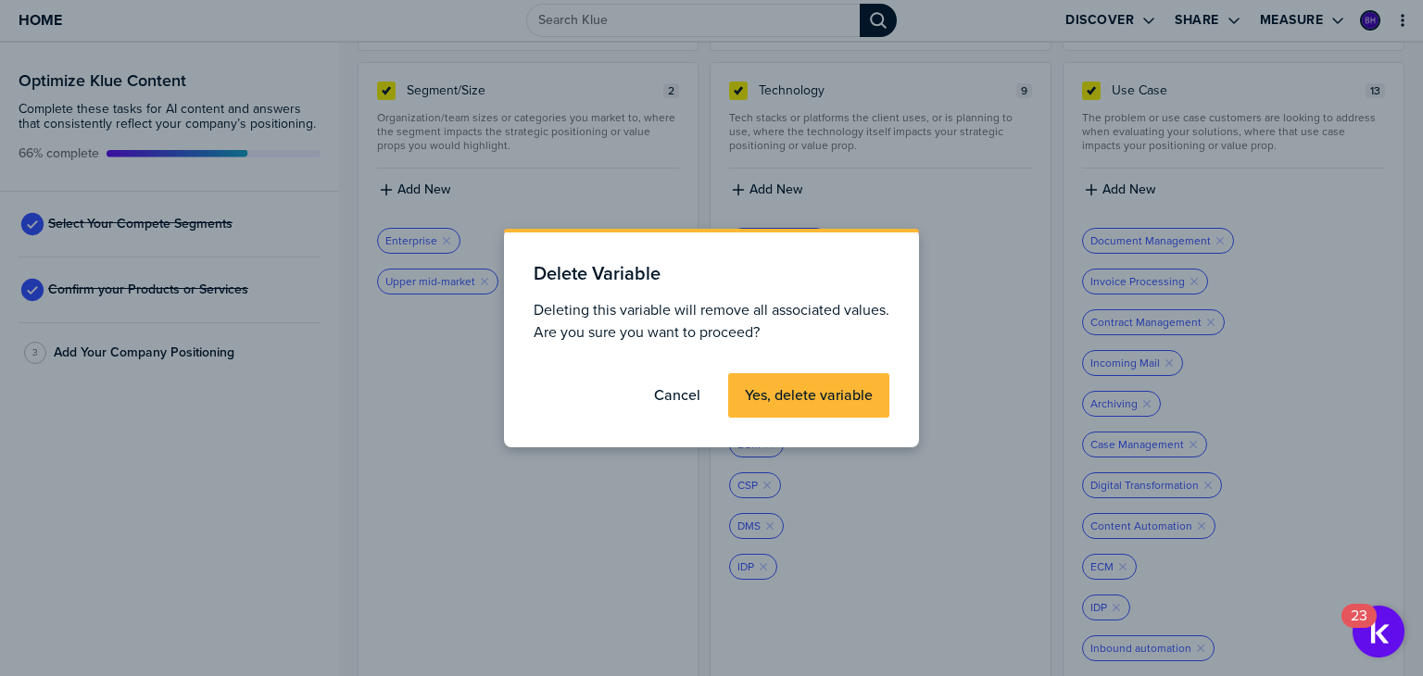
click at [809, 394] on label "Yes, delete variable" at bounding box center [809, 395] width 128 height 19
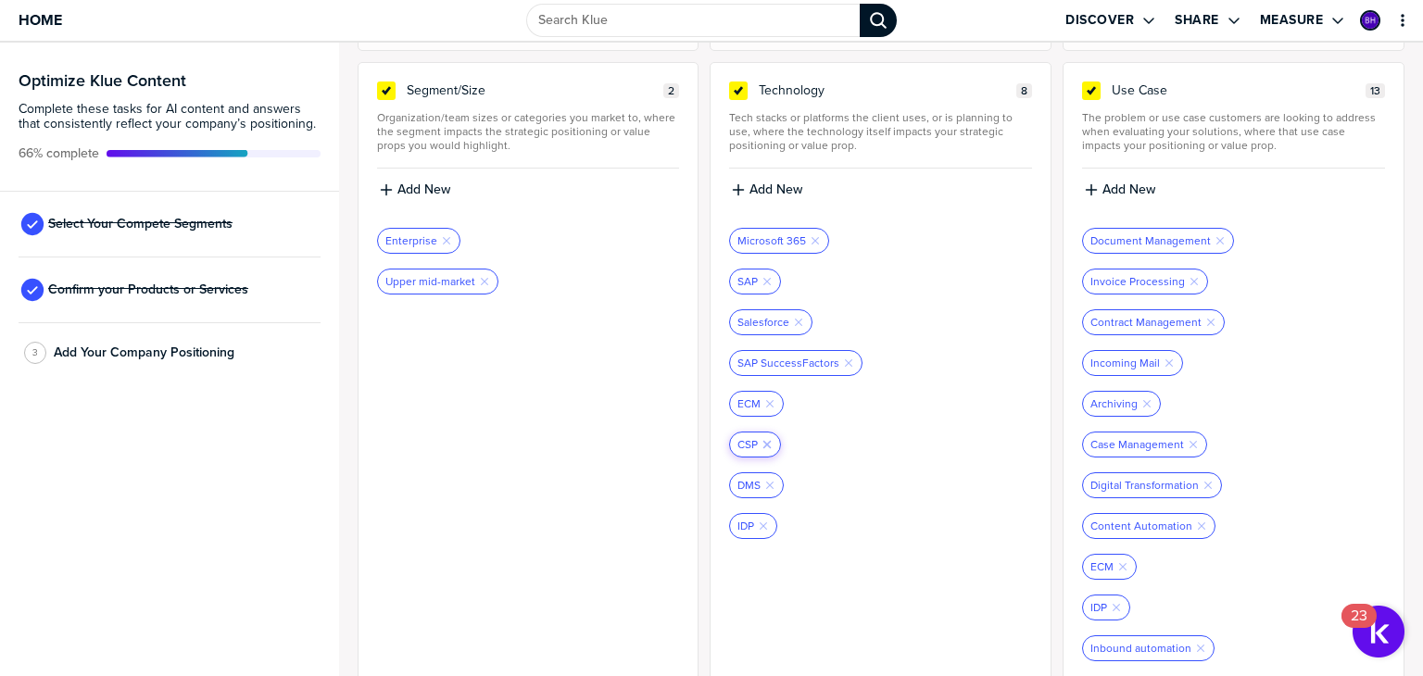
click at [762, 439] on icon "Remove Tag" at bounding box center [767, 444] width 11 height 11
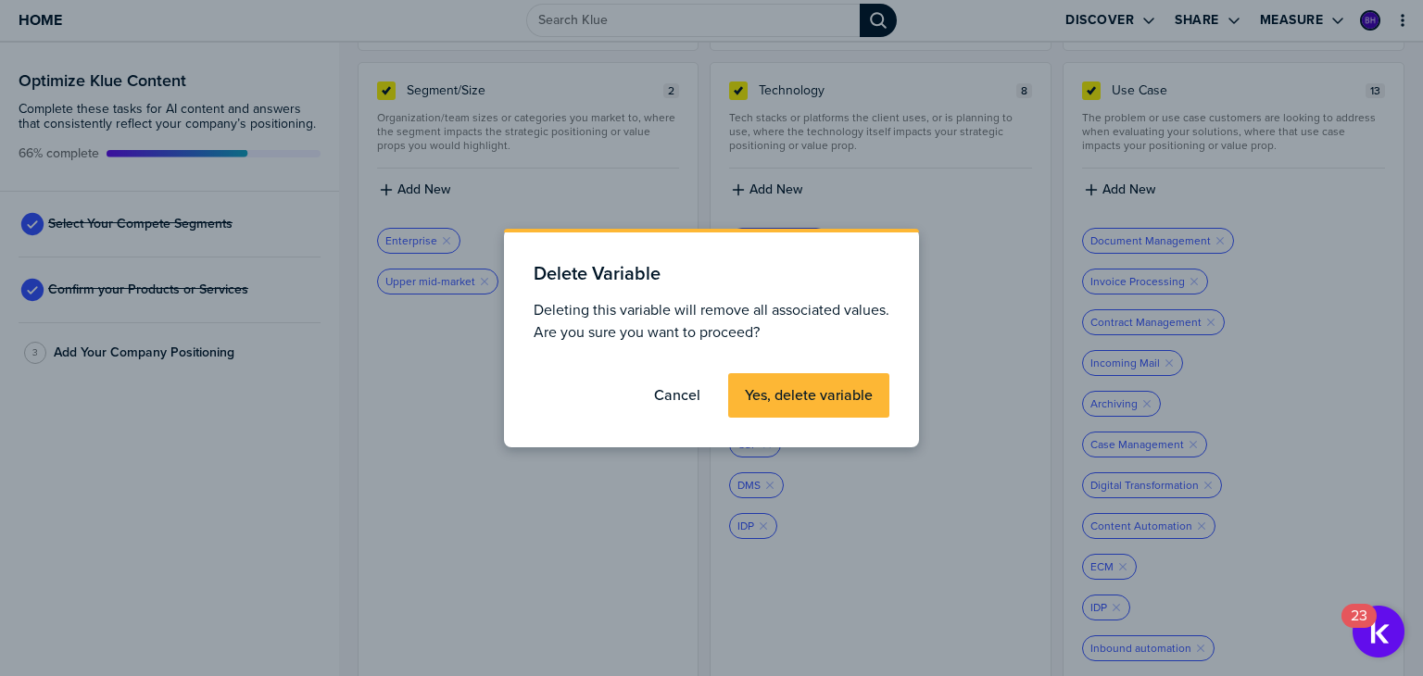
click at [812, 391] on label "Yes, delete variable" at bounding box center [809, 395] width 128 height 19
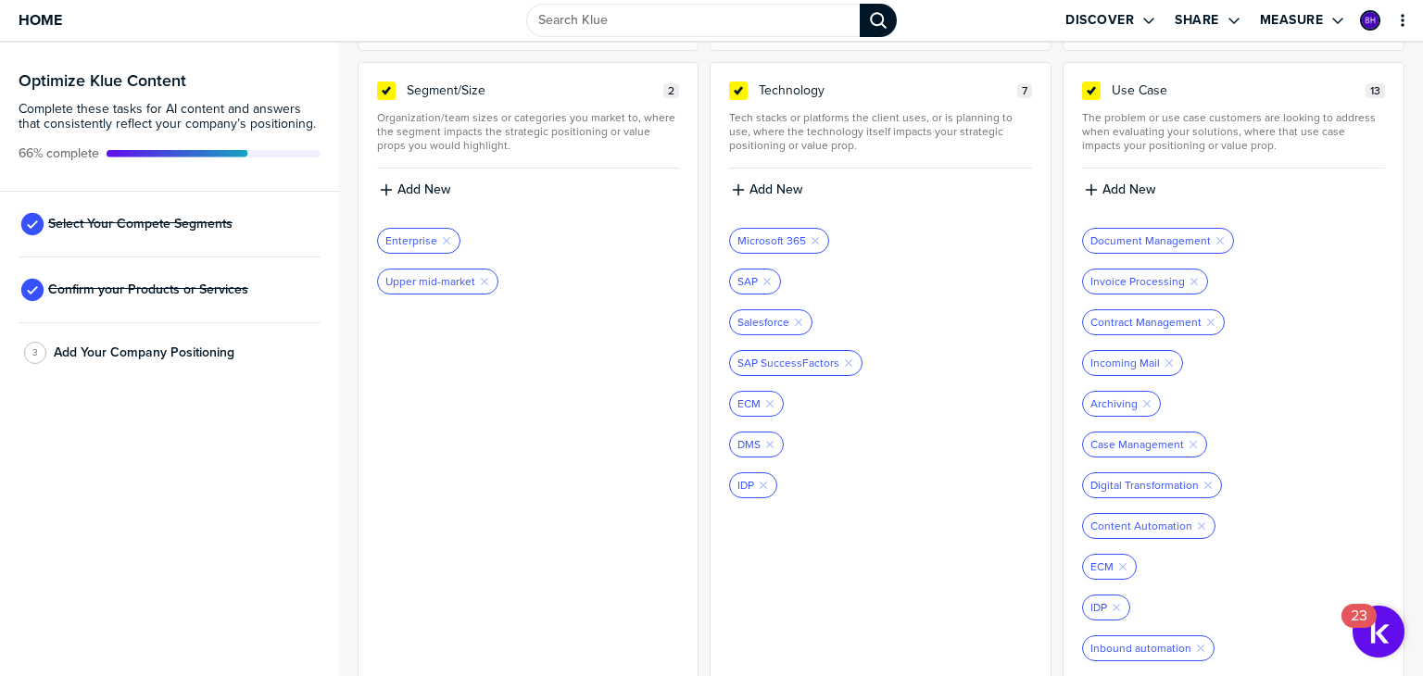
scroll to position [629, 0]
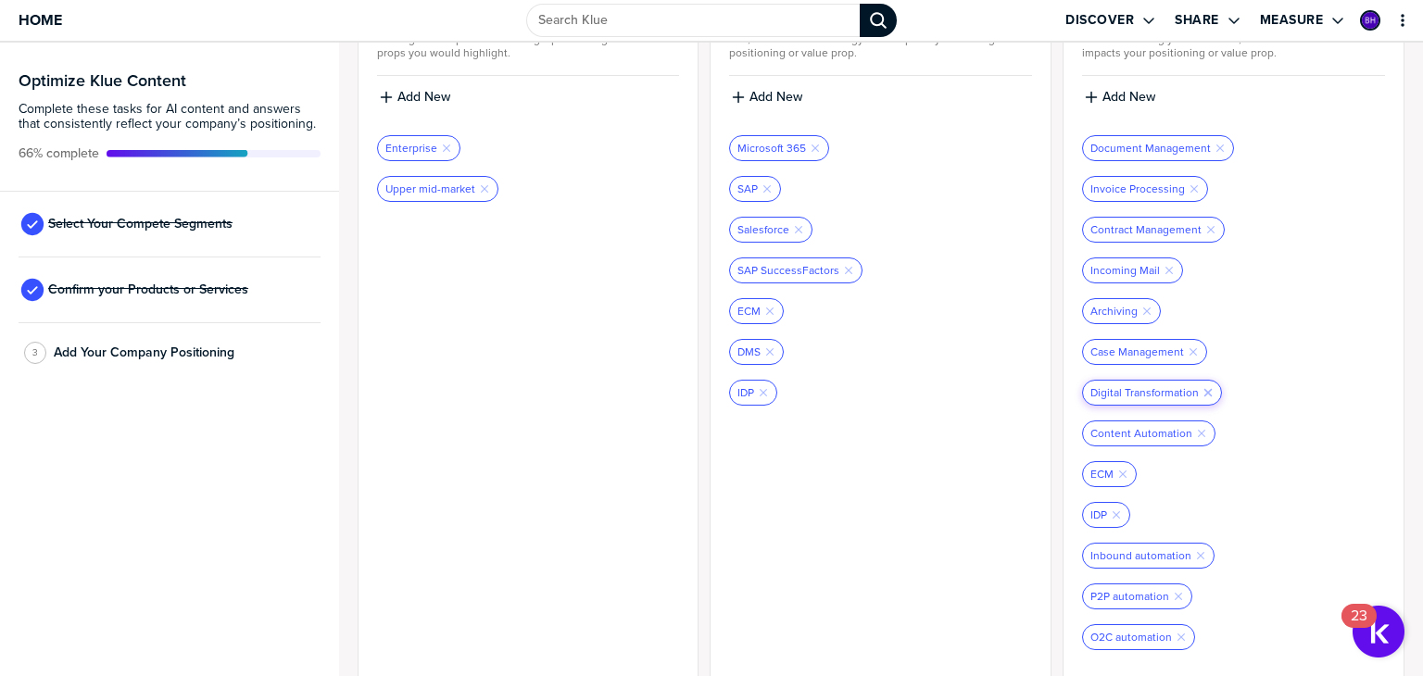
click at [1203, 387] on icon "Remove Tag" at bounding box center [1208, 392] width 11 height 11
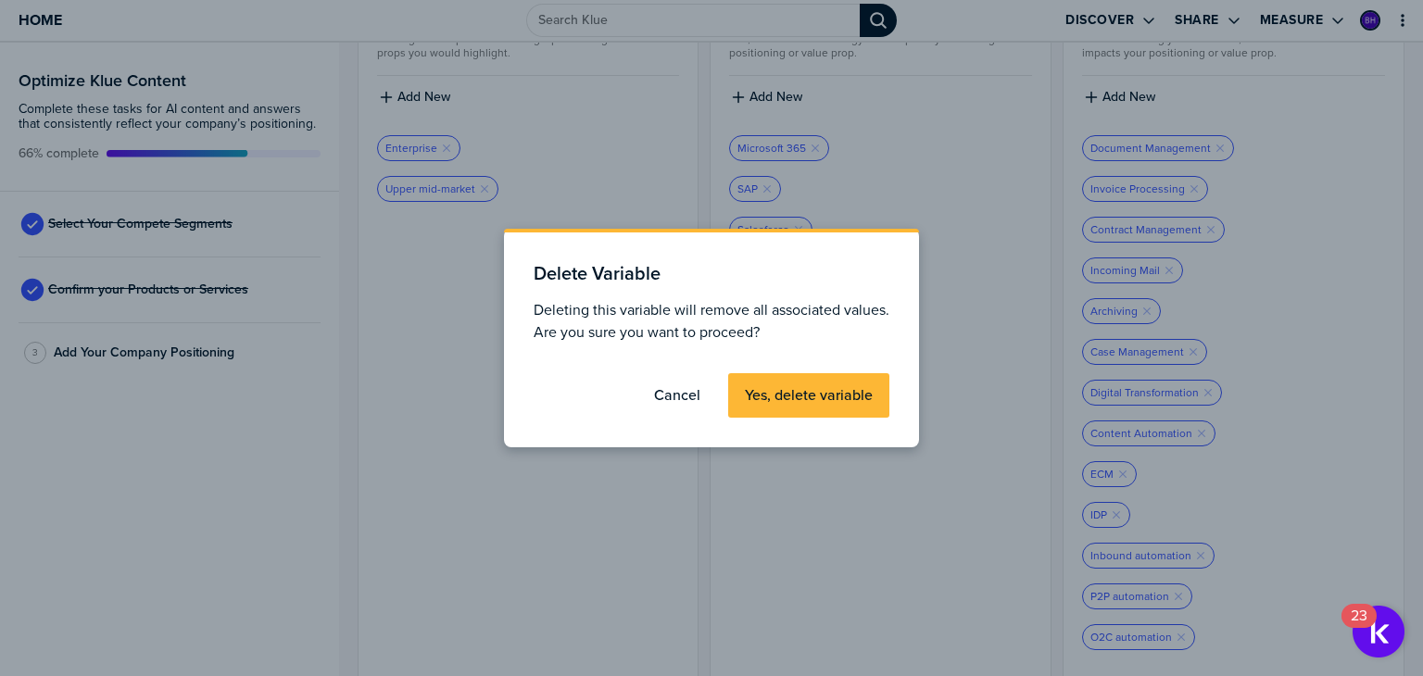
click at [853, 394] on label "Yes, delete variable" at bounding box center [809, 395] width 128 height 19
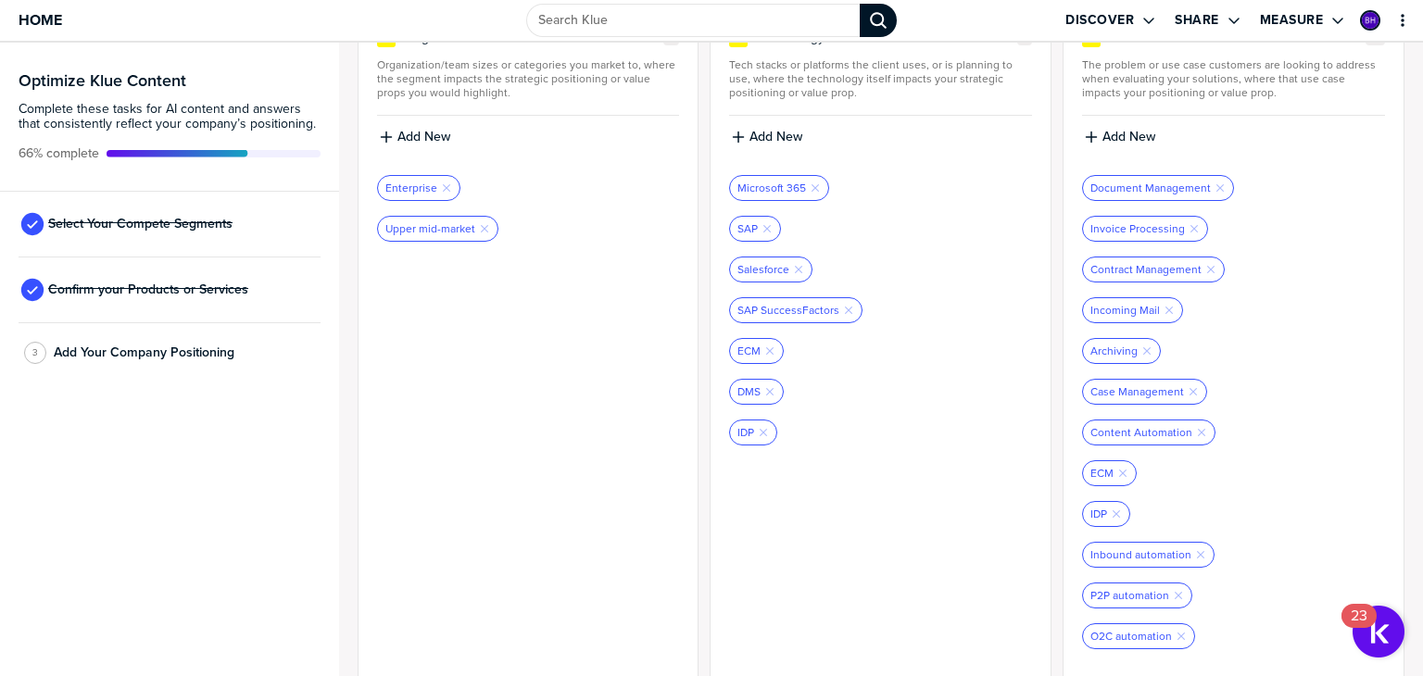
scroll to position [497, 0]
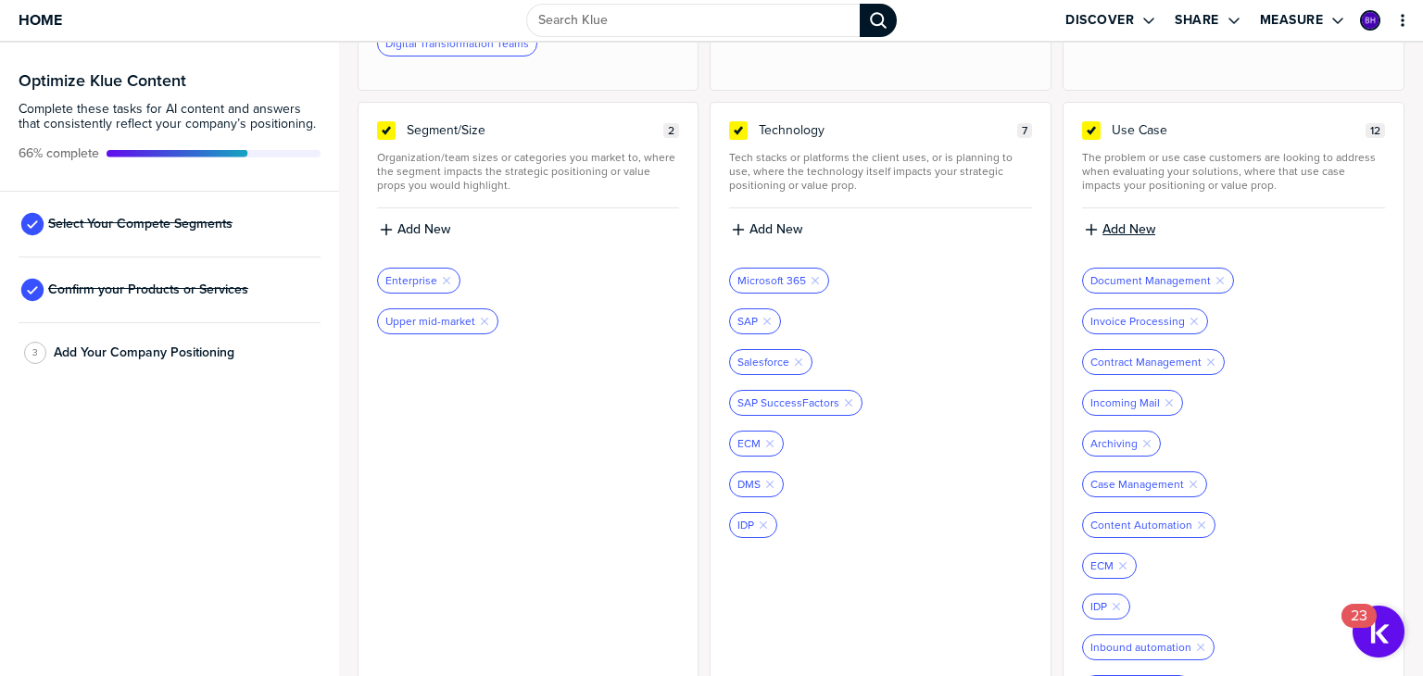
click at [1129, 230] on label "Add New" at bounding box center [1129, 229] width 53 height 17
click at [1112, 238] on input at bounding box center [1233, 236] width 303 height 33
type input "HR Document Management"
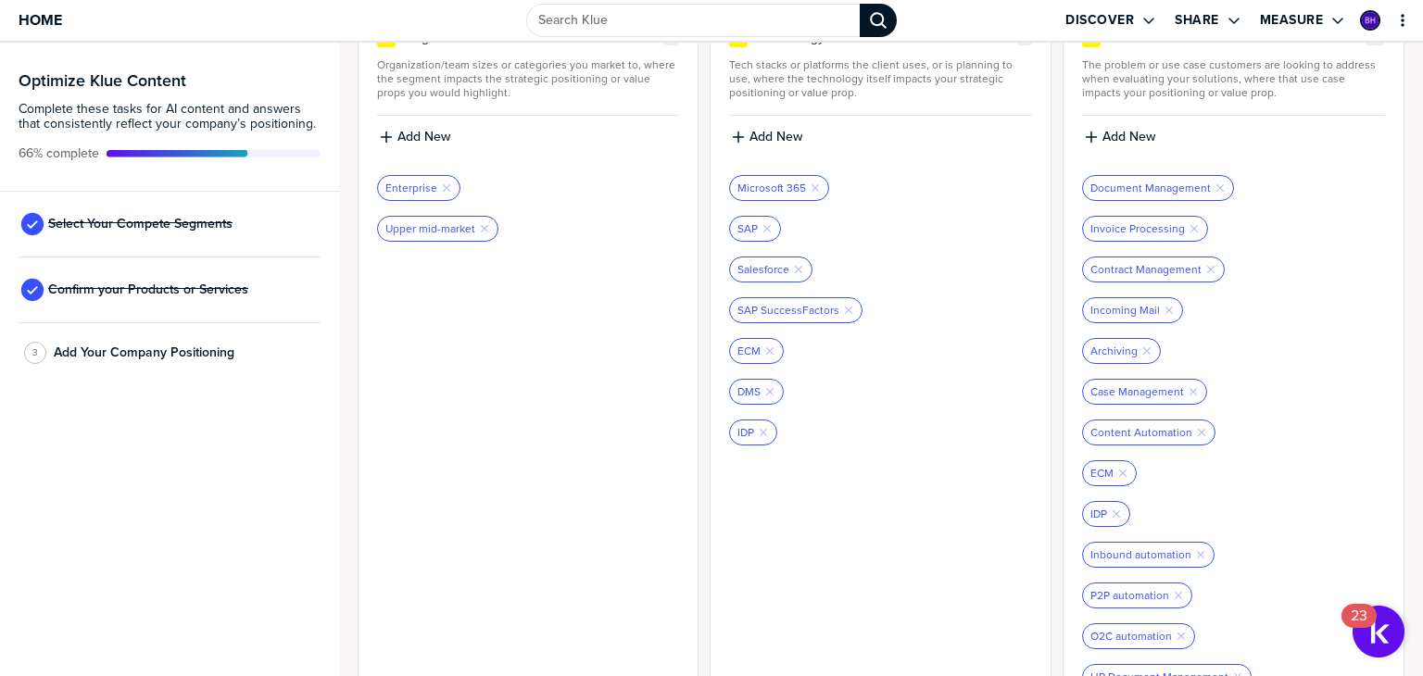
scroll to position [629, 0]
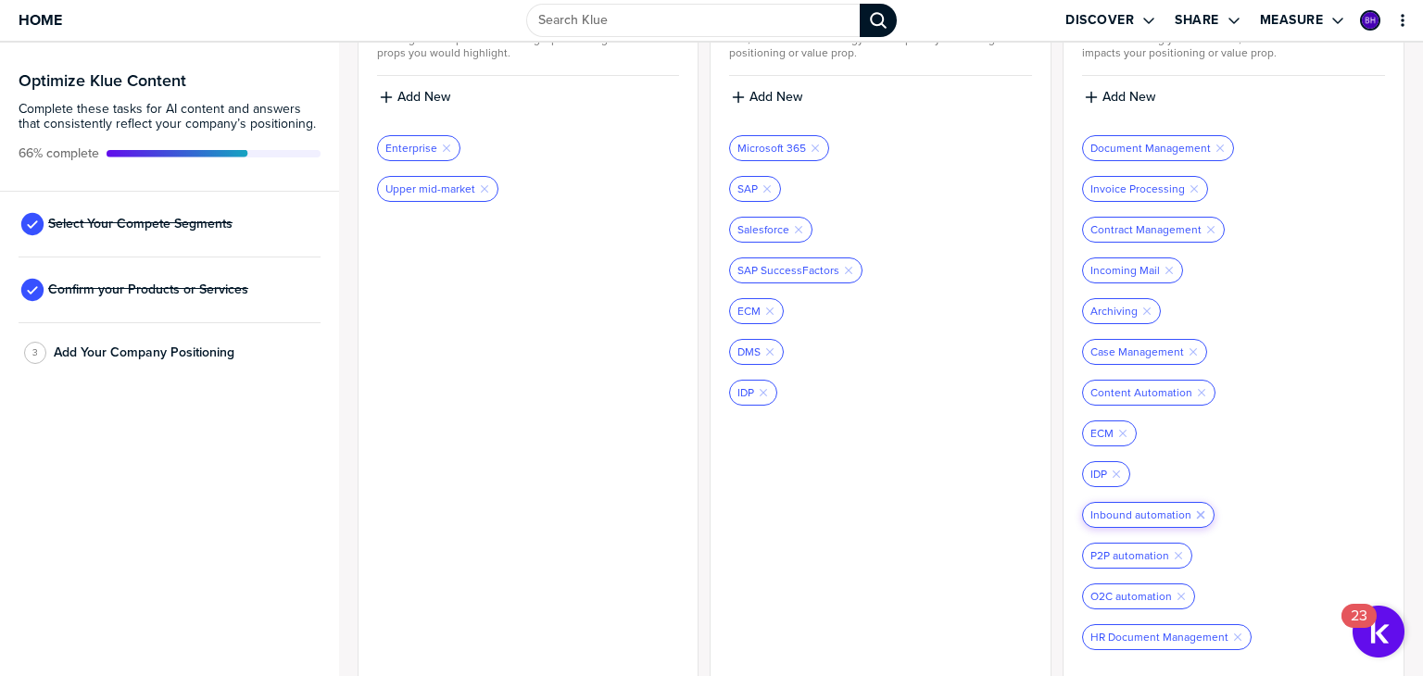
click at [1197, 511] on icon "button" at bounding box center [1200, 514] width 7 height 7
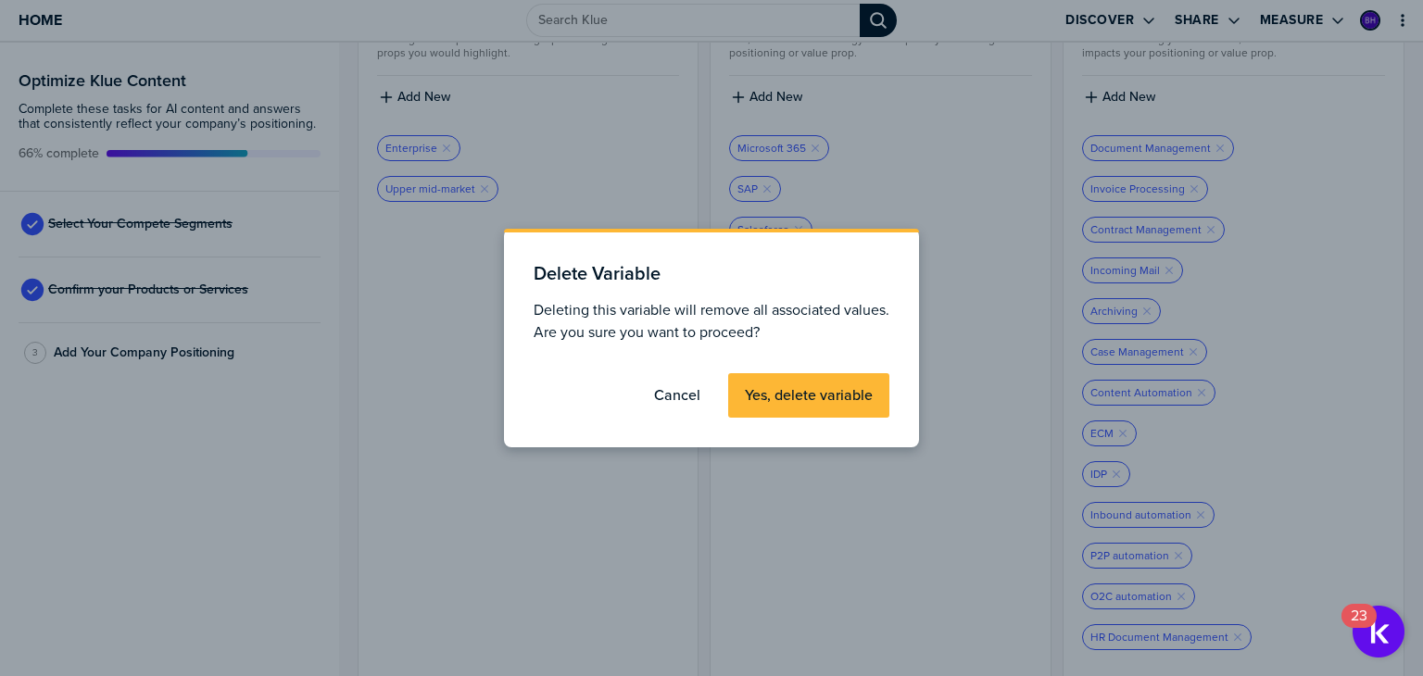
click at [839, 395] on label "Yes, delete variable" at bounding box center [809, 395] width 128 height 19
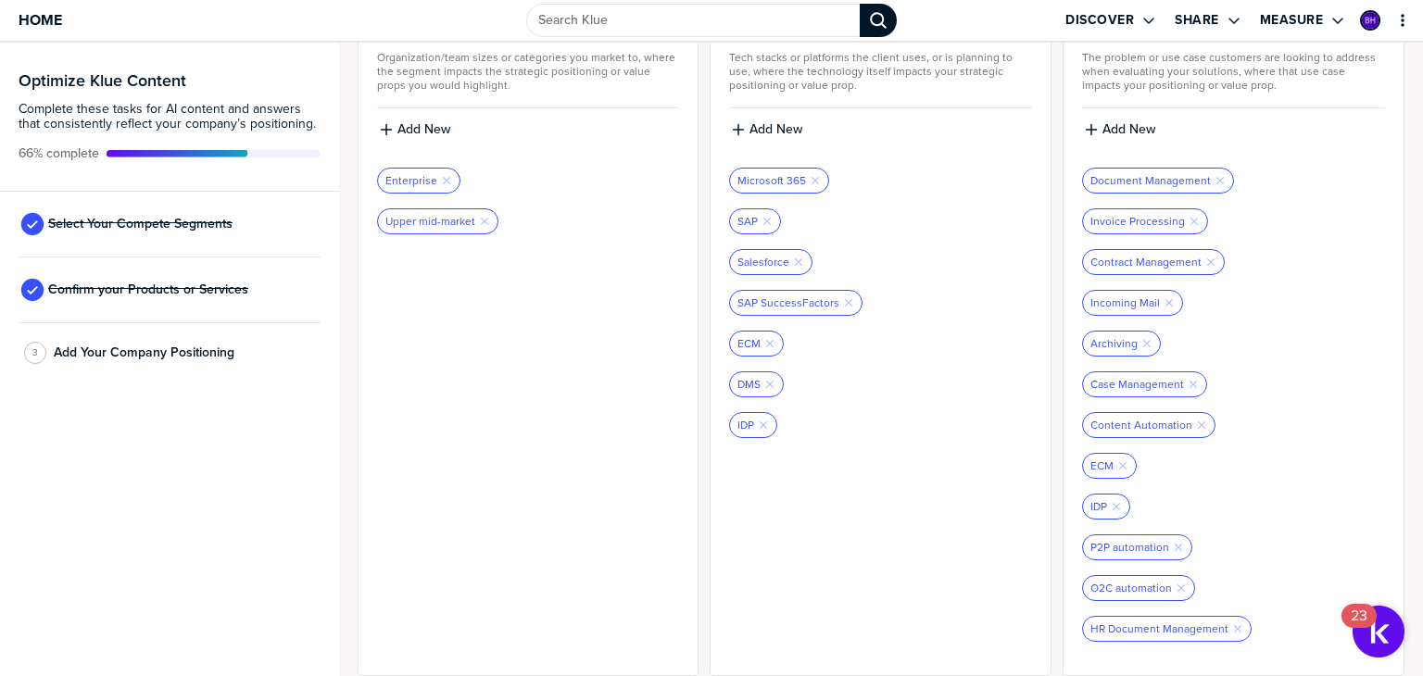
scroll to position [589, 0]
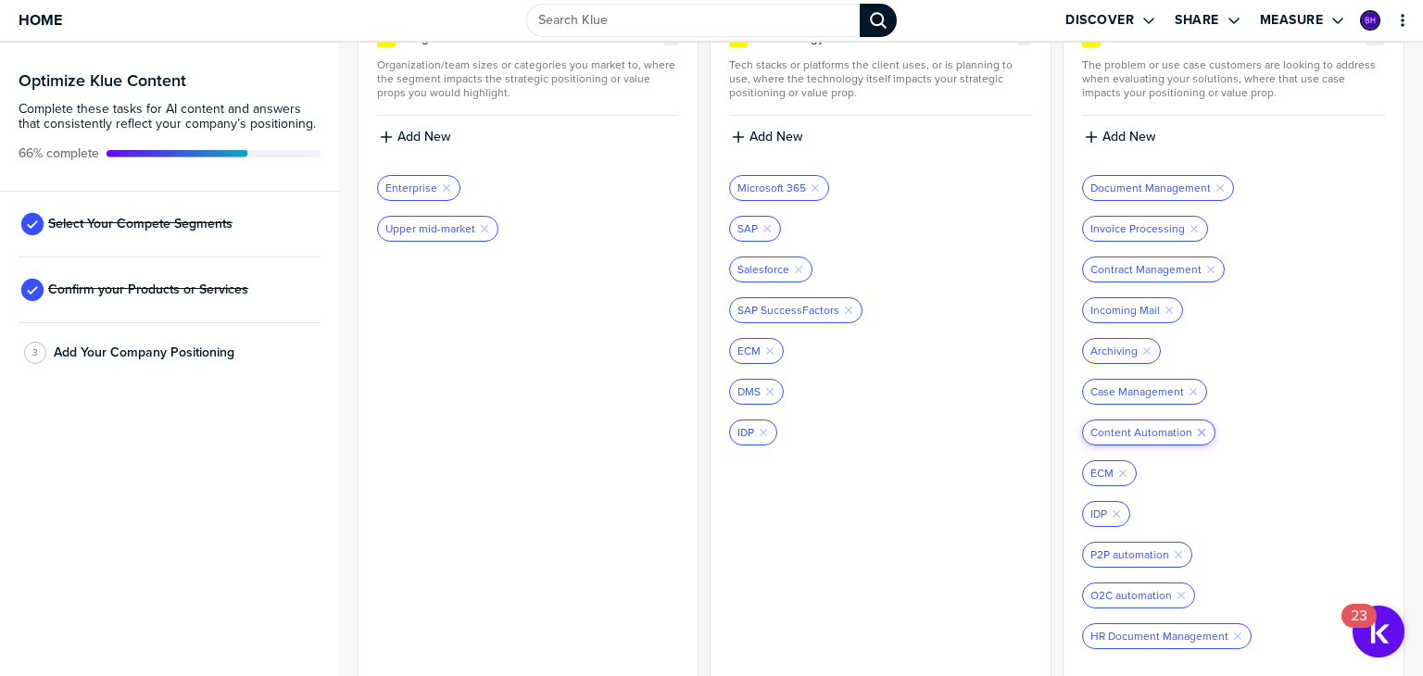
click at [1198, 429] on icon "button" at bounding box center [1201, 432] width 7 height 7
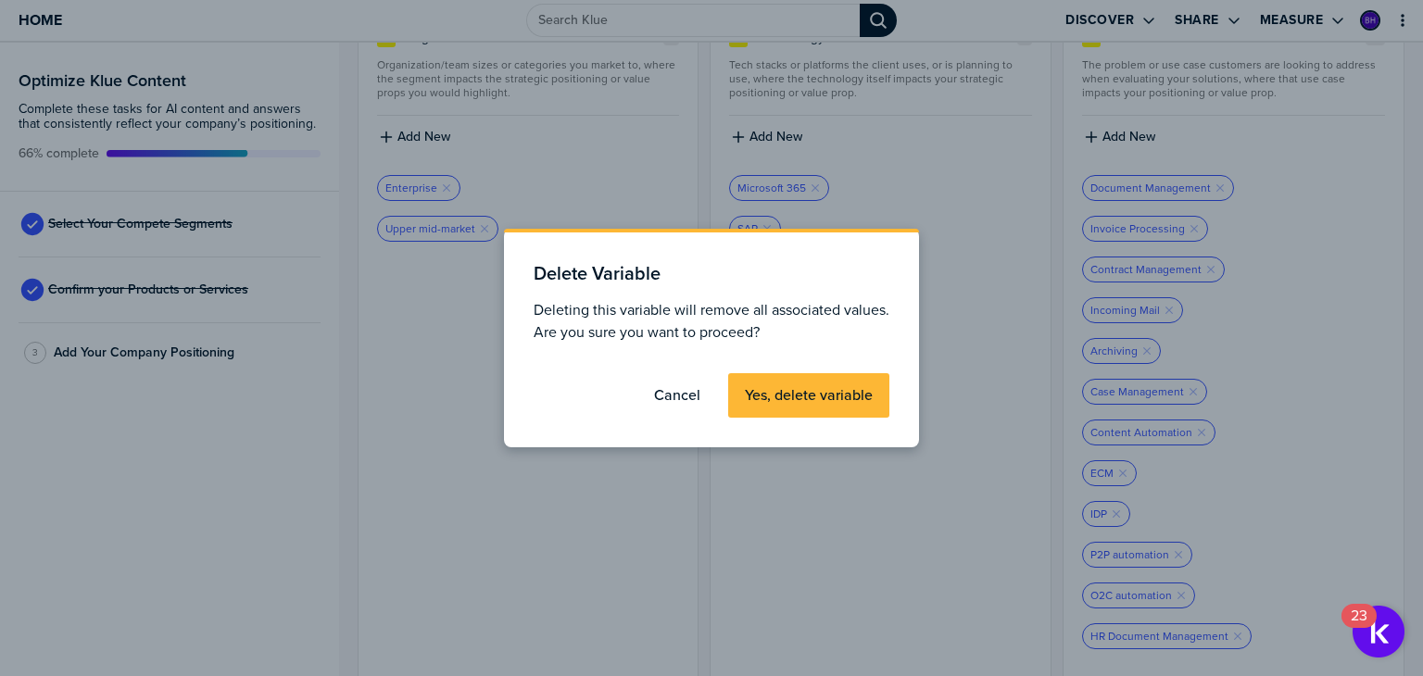
click at [849, 399] on label "Yes, delete variable" at bounding box center [809, 395] width 128 height 19
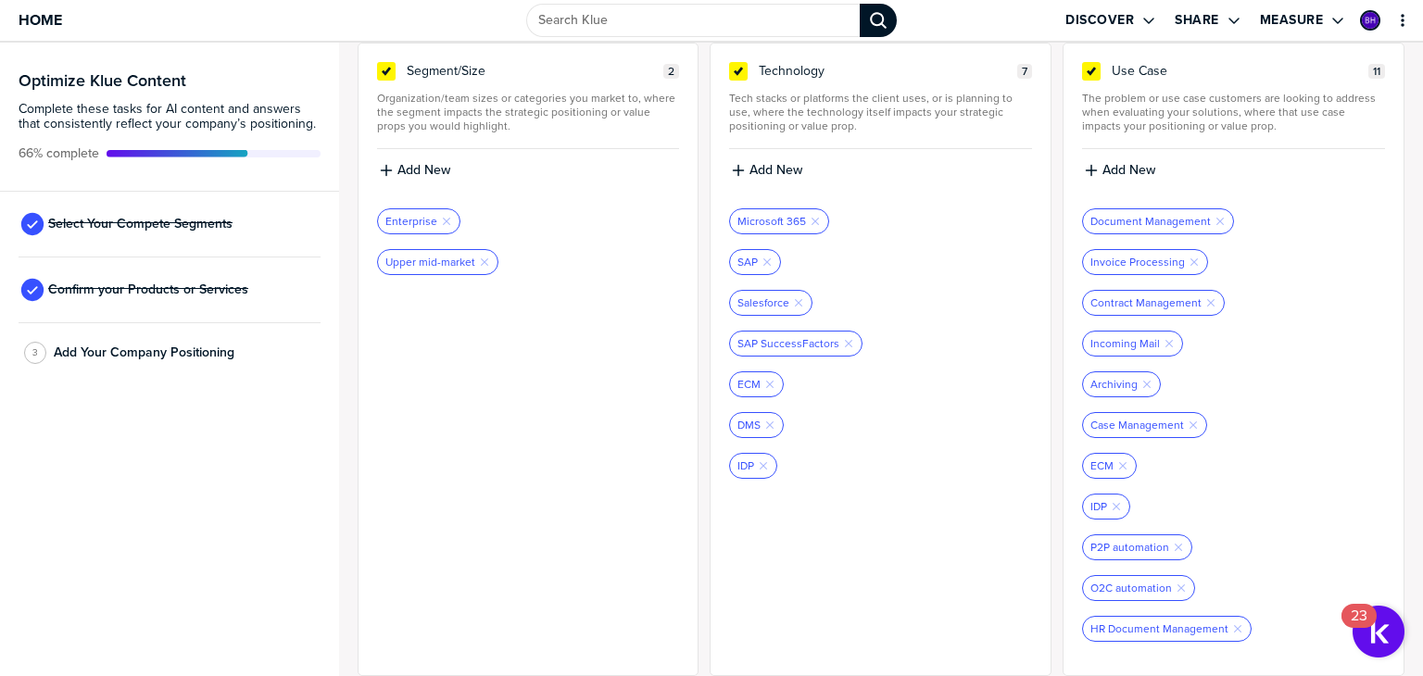
scroll to position [549, 0]
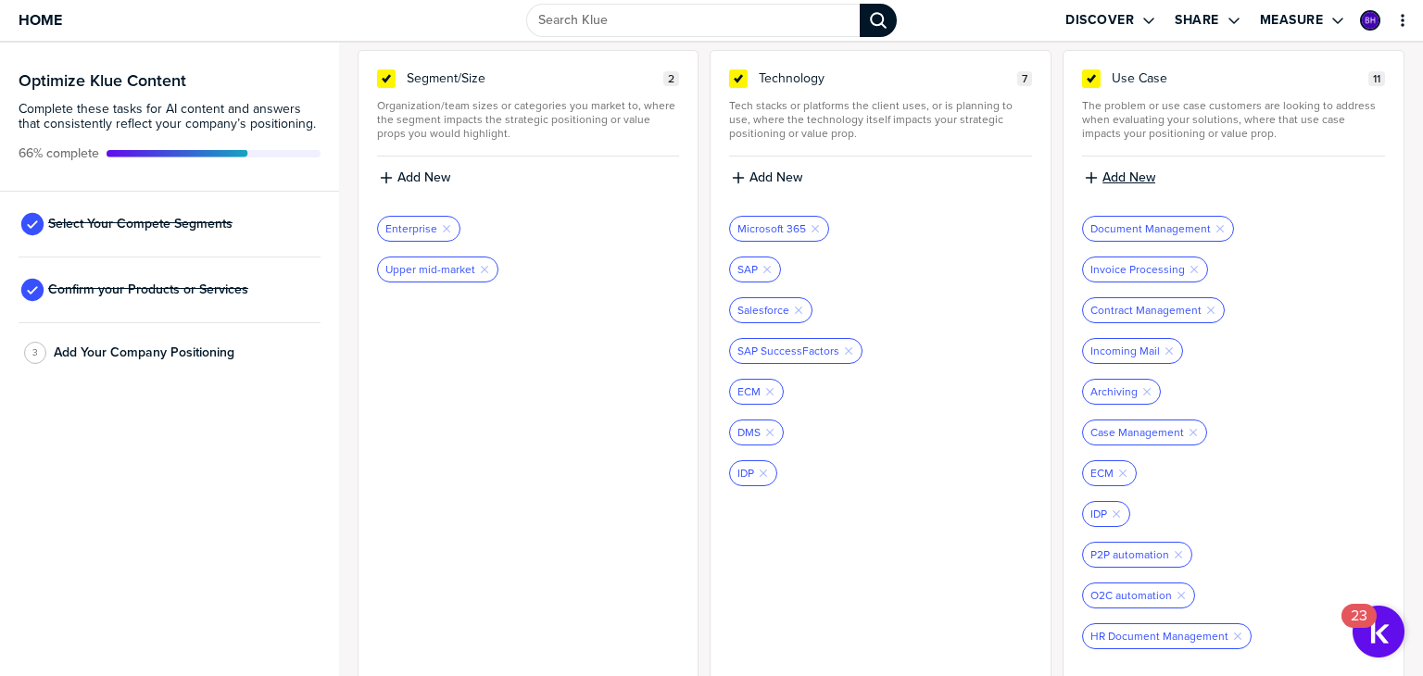
click at [1123, 175] on label "Add New" at bounding box center [1129, 178] width 53 height 17
click at [1123, 175] on input at bounding box center [1233, 184] width 303 height 33
type input "ILM"
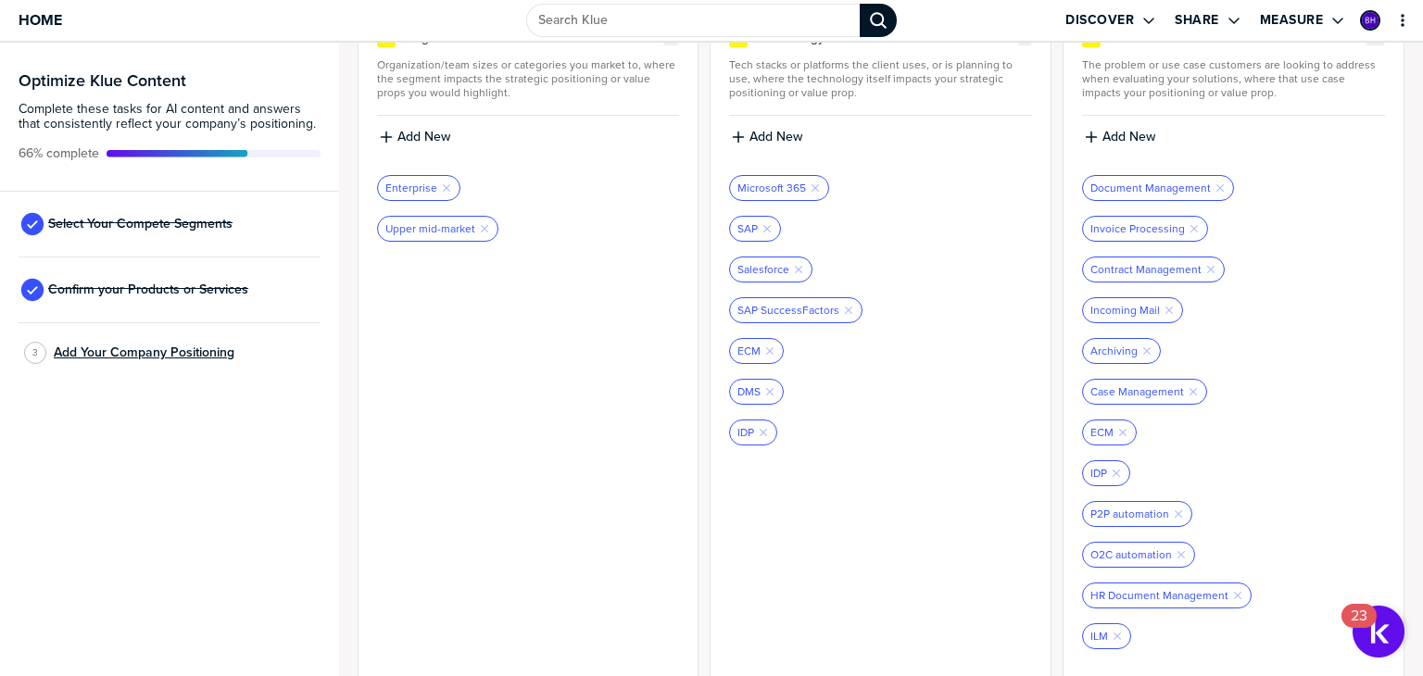
click at [96, 348] on span "Add Your Company Positioning" at bounding box center [144, 353] width 181 height 15
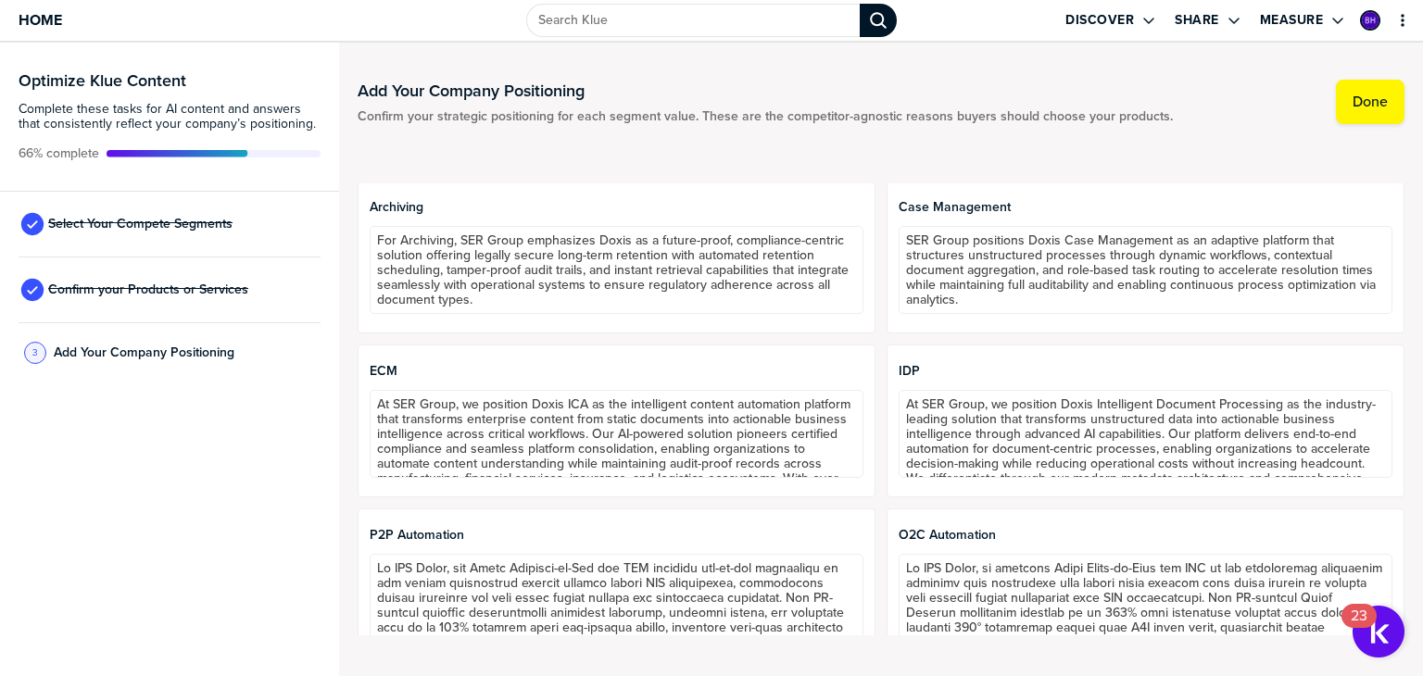
scroll to position [1445, 0]
